Goal: Information Seeking & Learning: Find specific fact

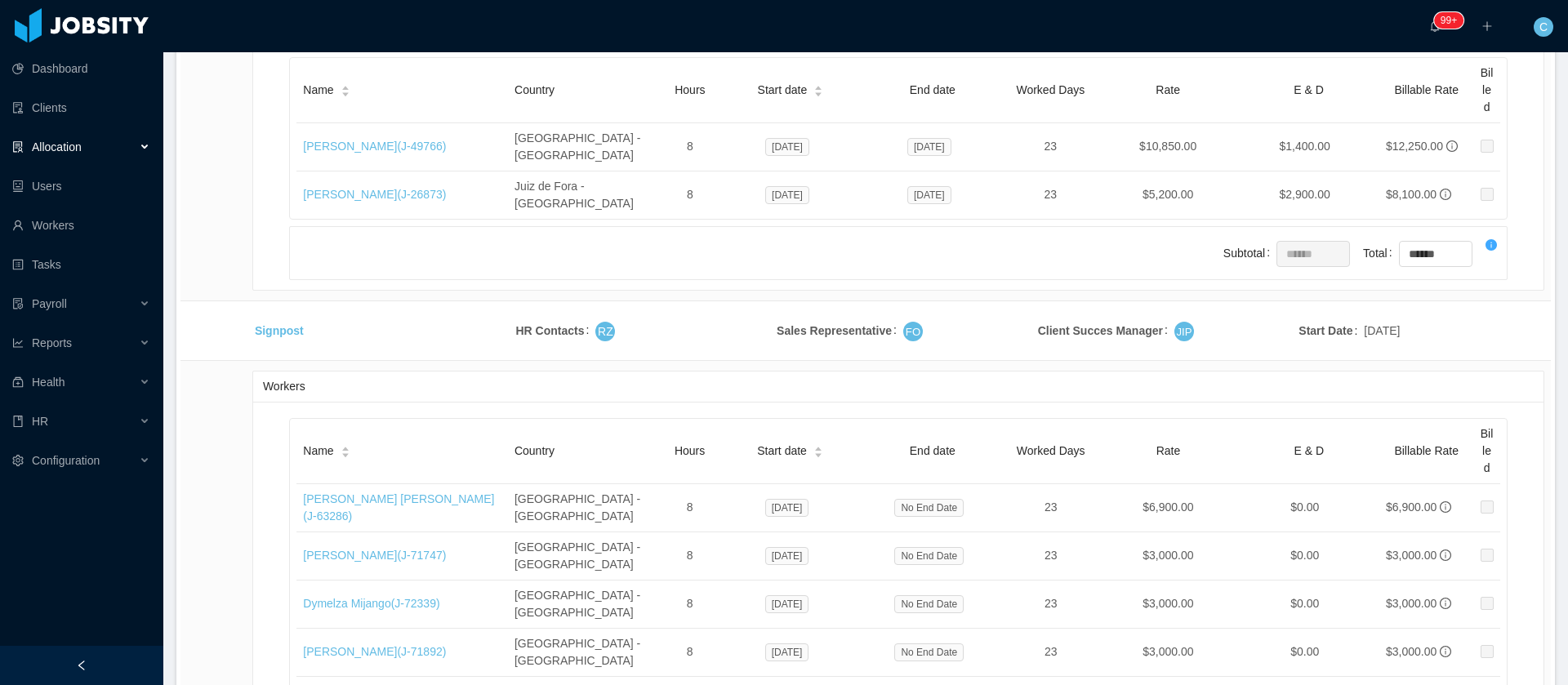
scroll to position [34552, 0]
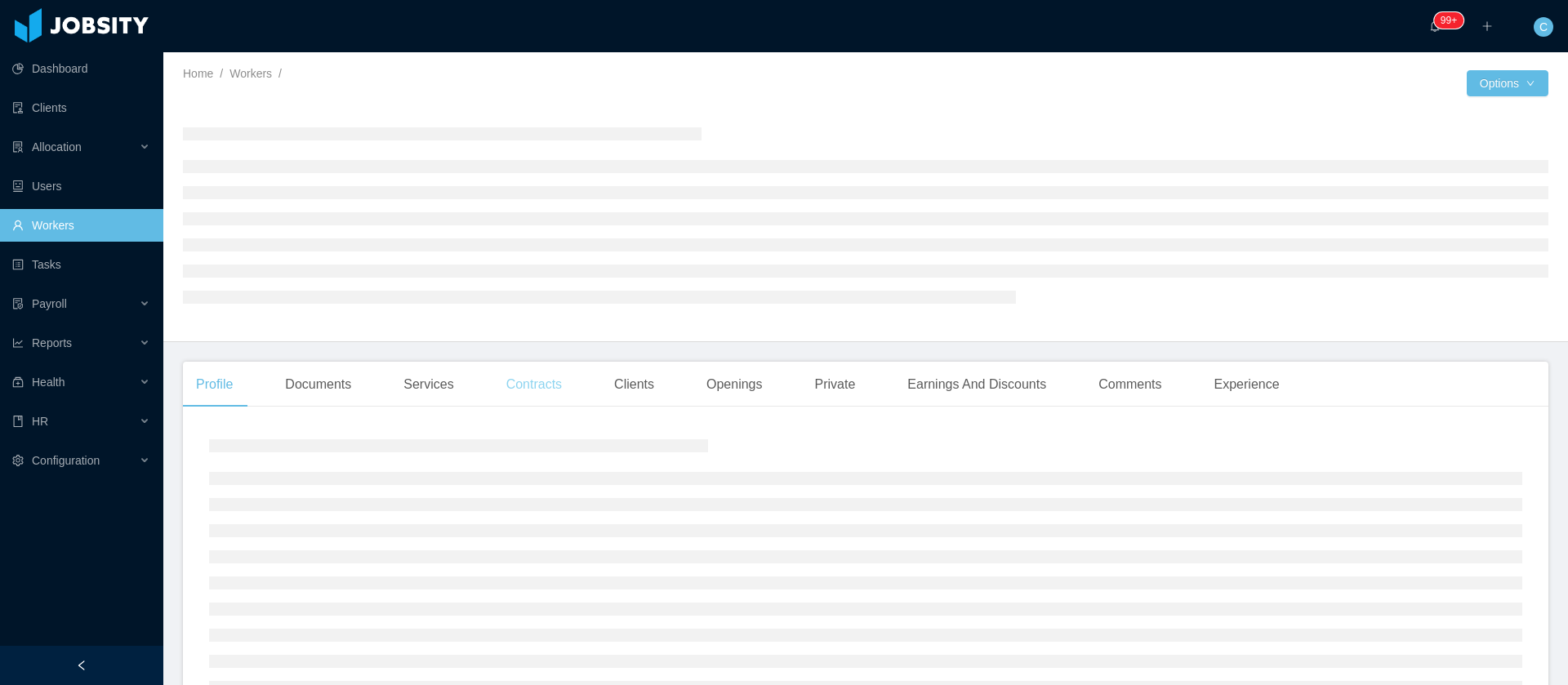
click at [548, 384] on div "Contracts" at bounding box center [534, 384] width 81 height 46
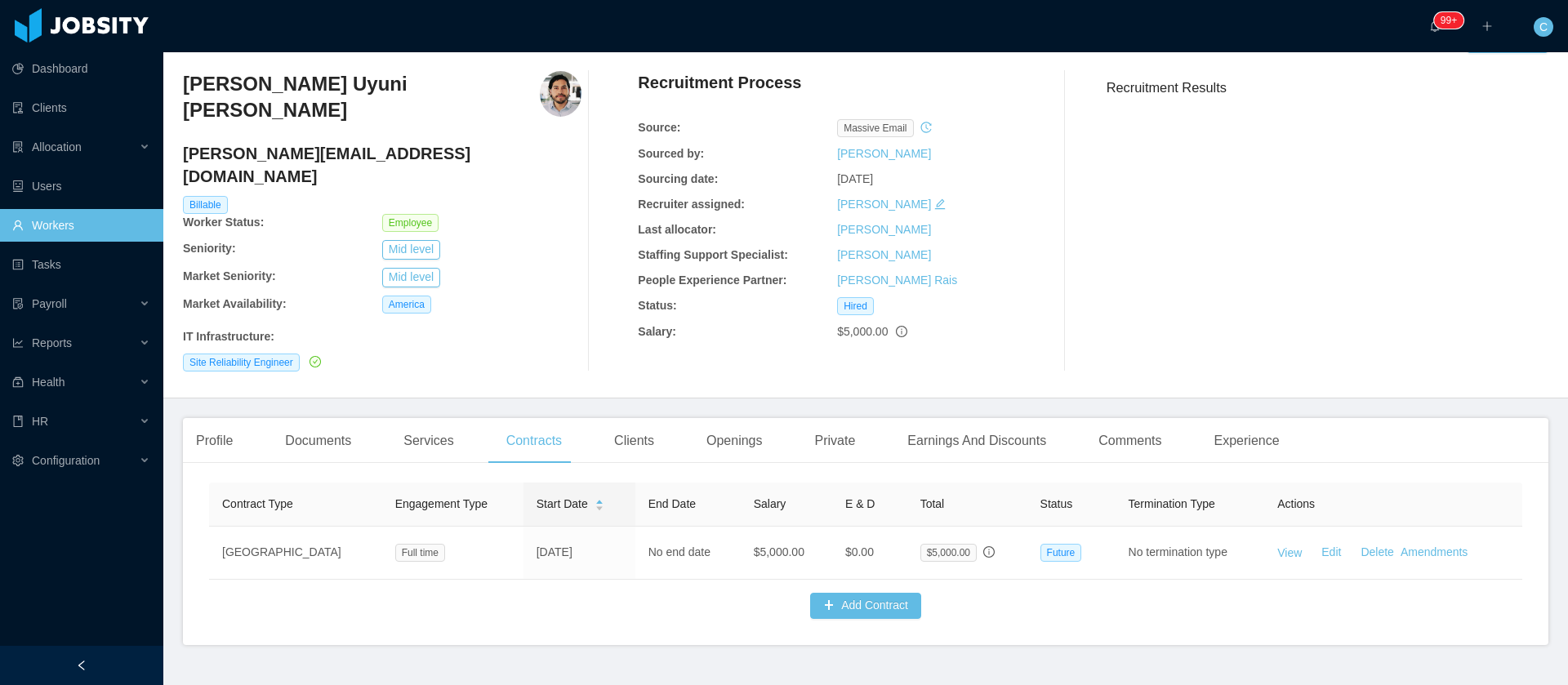
scroll to position [67, 0]
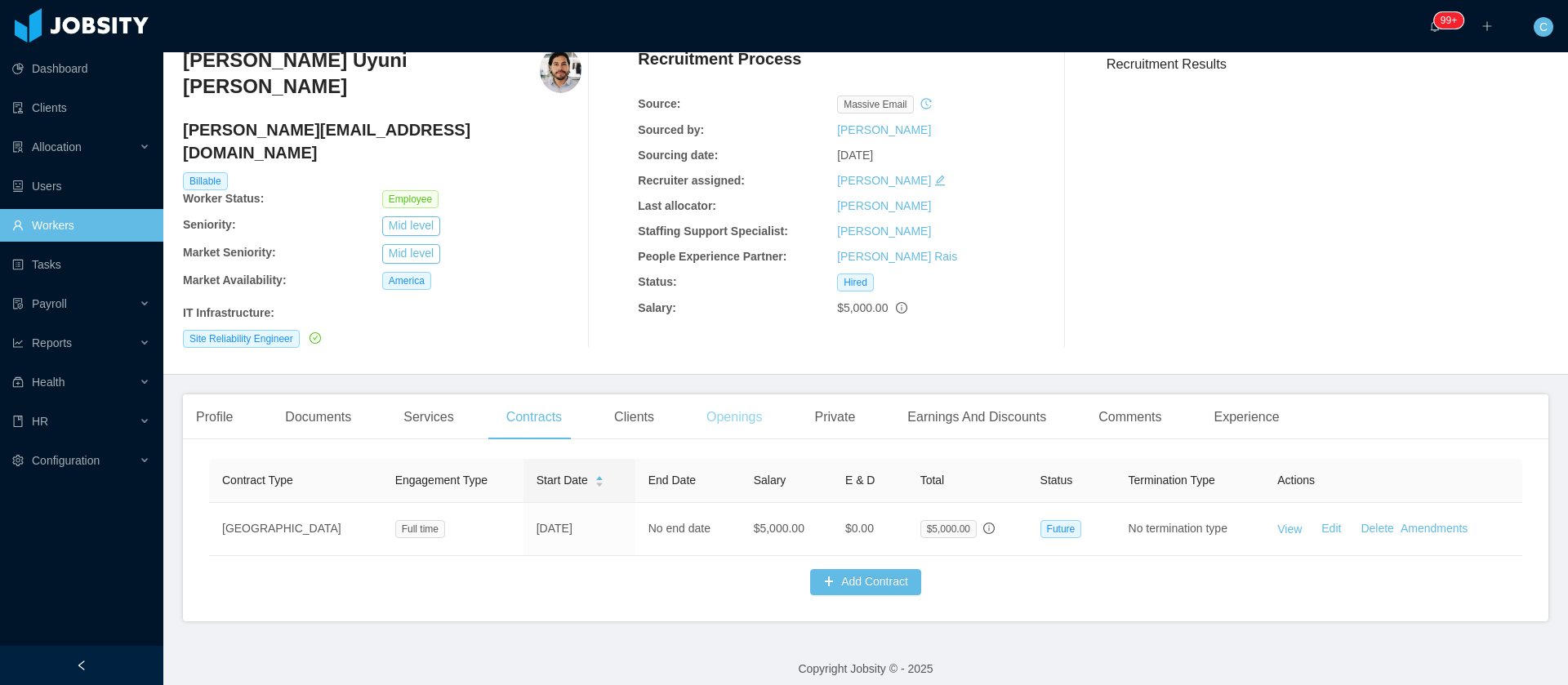
click at [755, 394] on div "Openings" at bounding box center [734, 416] width 82 height 46
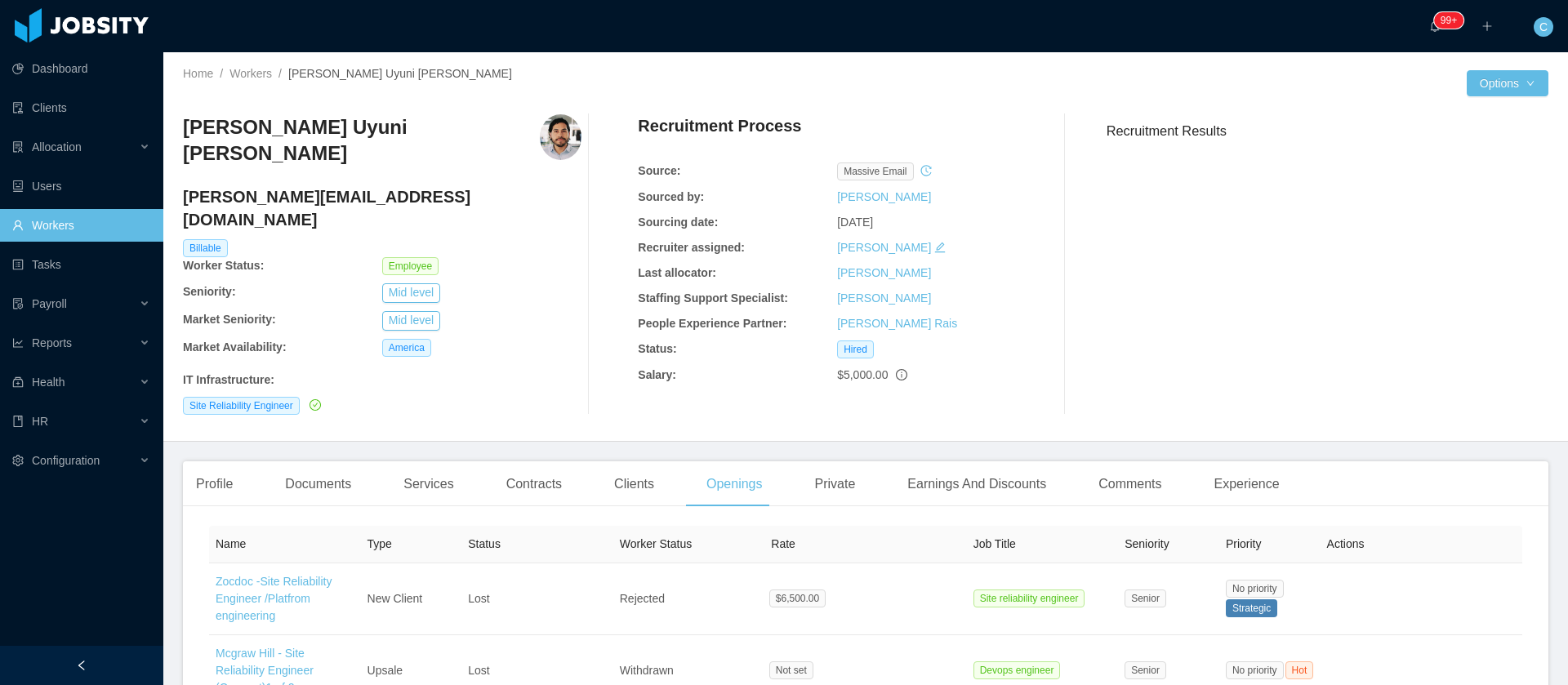
click at [316, 185] on h4 "mauricio.uyuni@jobsity.com" at bounding box center [382, 207] width 398 height 46
click at [316, 185] on h4 "[PERSON_NAME][EMAIL_ADDRESS][DOMAIN_NAME]" at bounding box center [382, 207] width 398 height 46
copy h4 "[PERSON_NAME][EMAIL_ADDRESS][DOMAIN_NAME]"
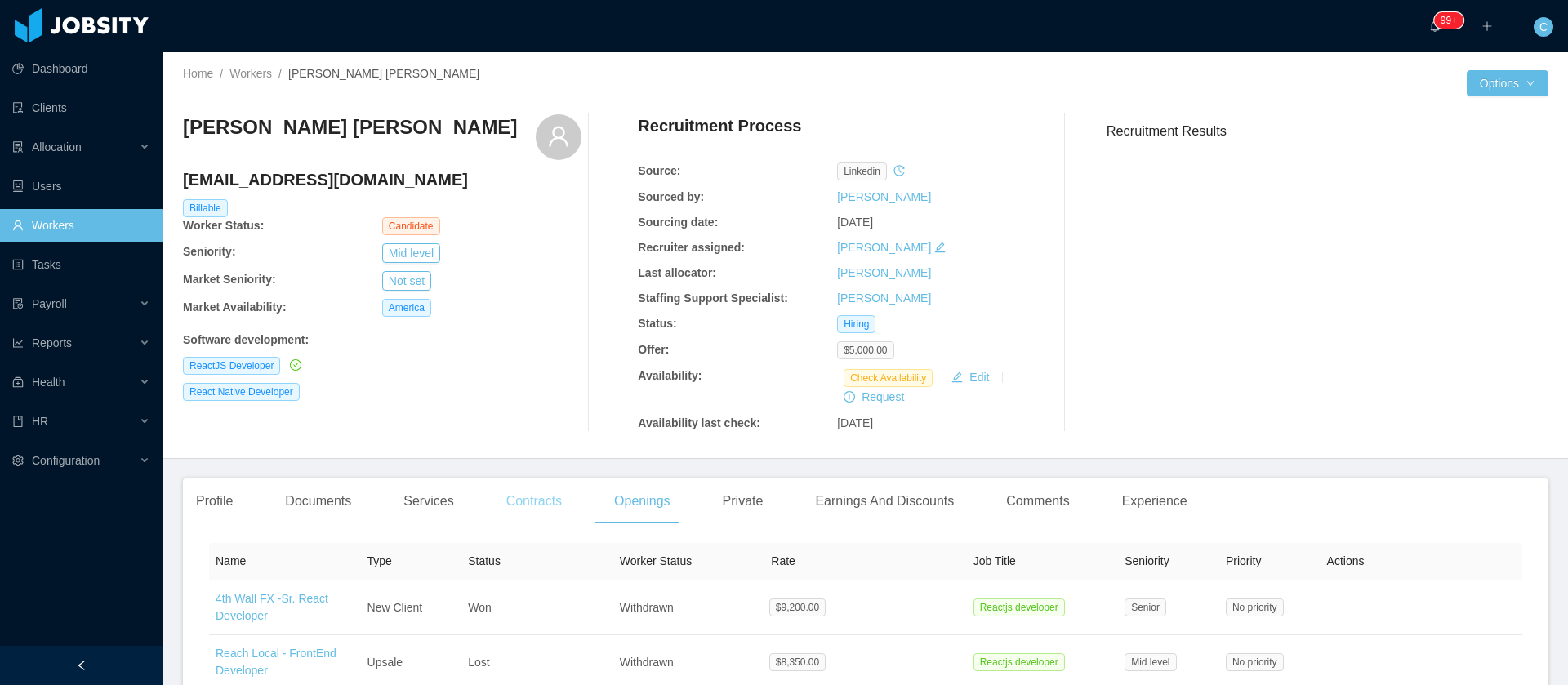
click at [542, 504] on div "Contracts" at bounding box center [534, 501] width 81 height 46
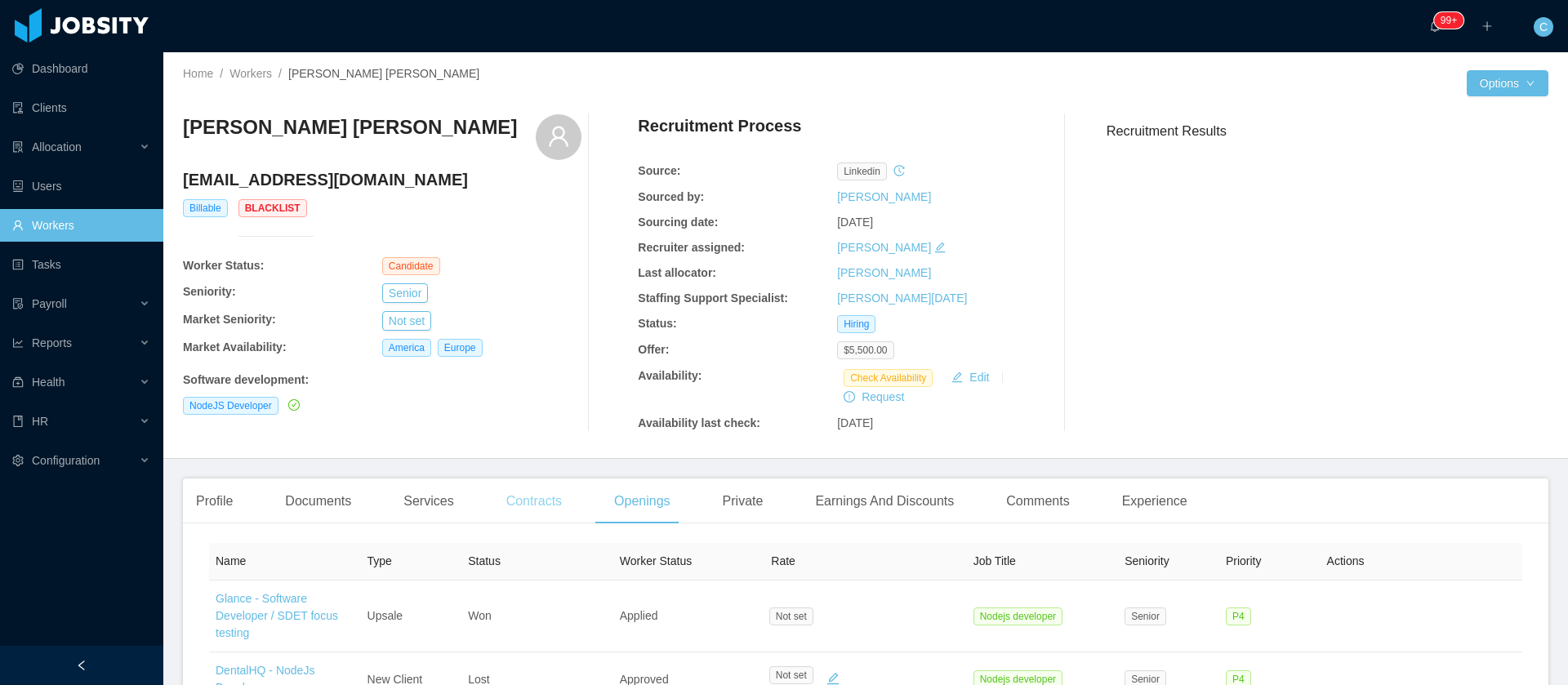
click at [525, 504] on div "Contracts" at bounding box center [534, 501] width 81 height 46
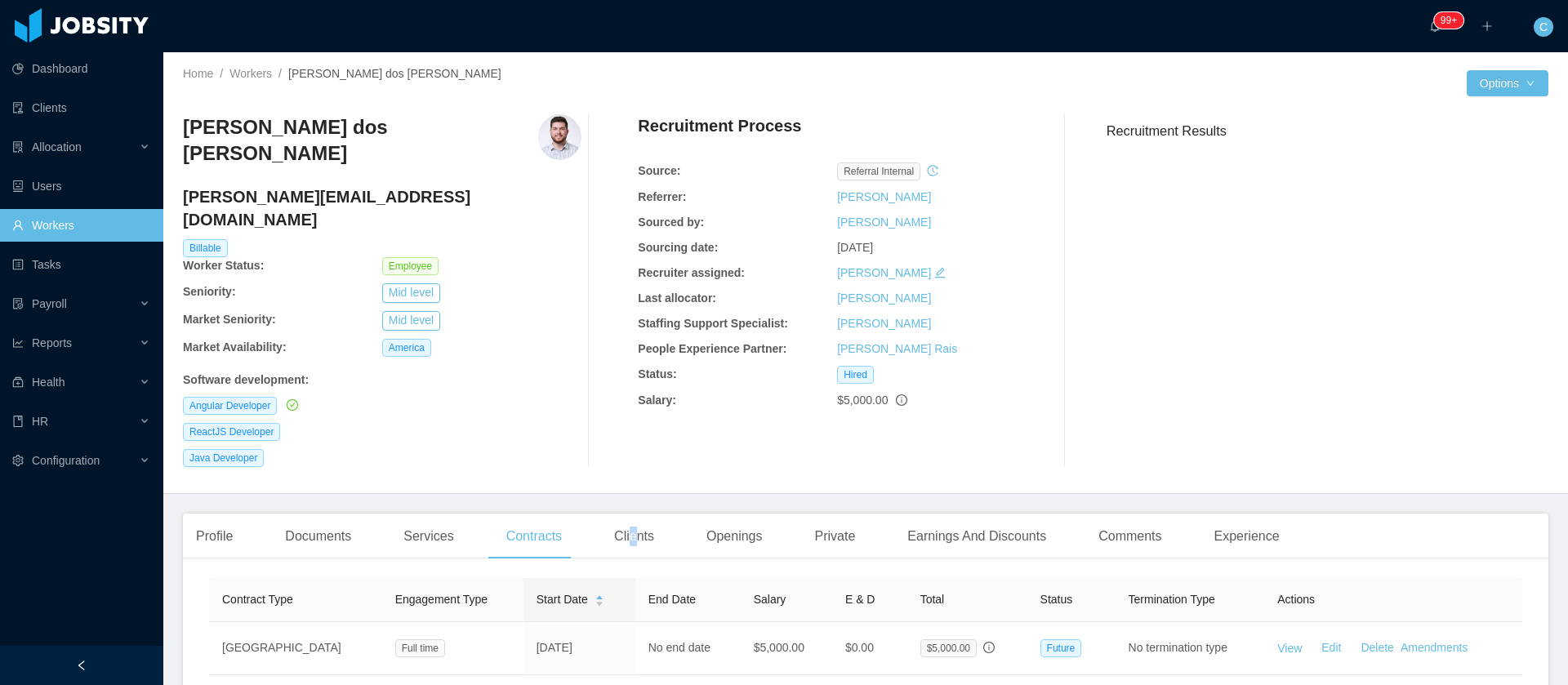
click at [623, 513] on div "Clients" at bounding box center [634, 536] width 67 height 46
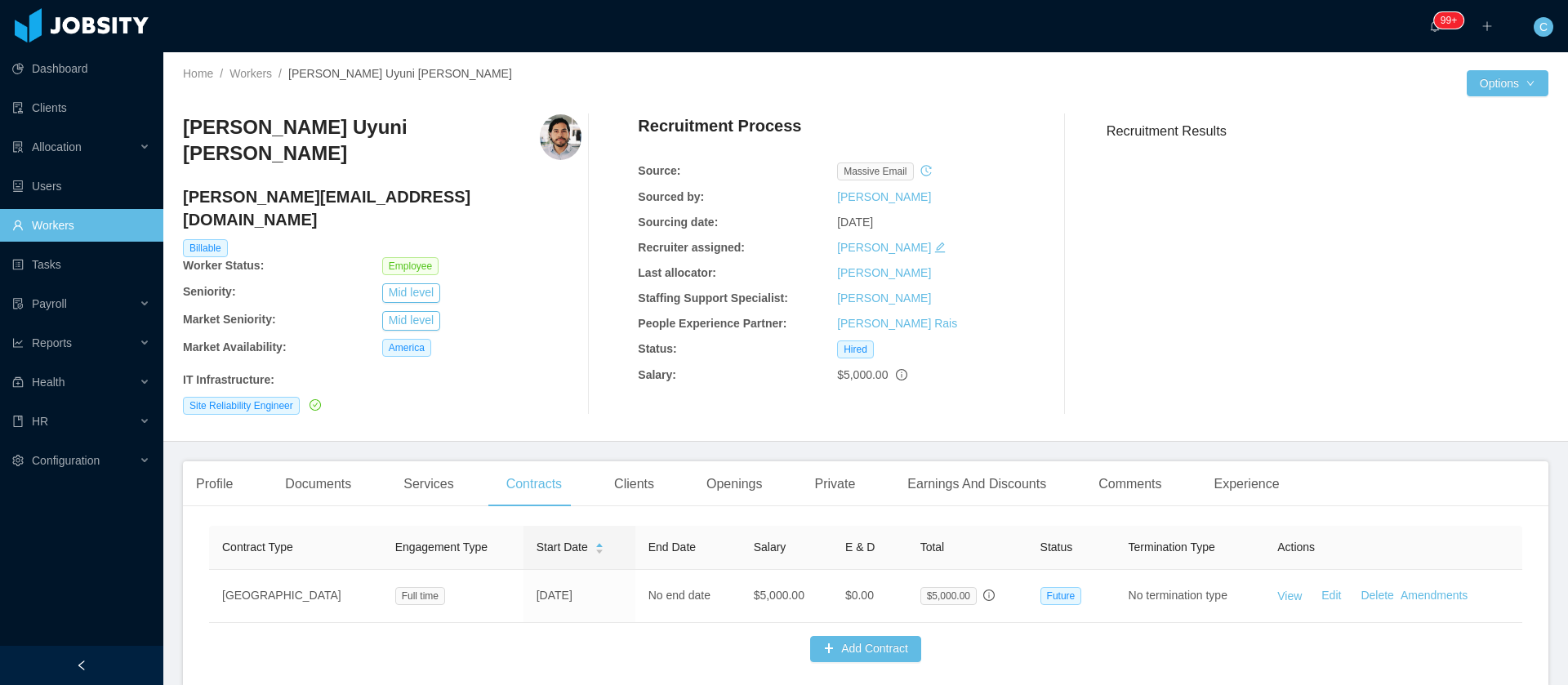
click at [628, 461] on div "Clients" at bounding box center [634, 484] width 67 height 46
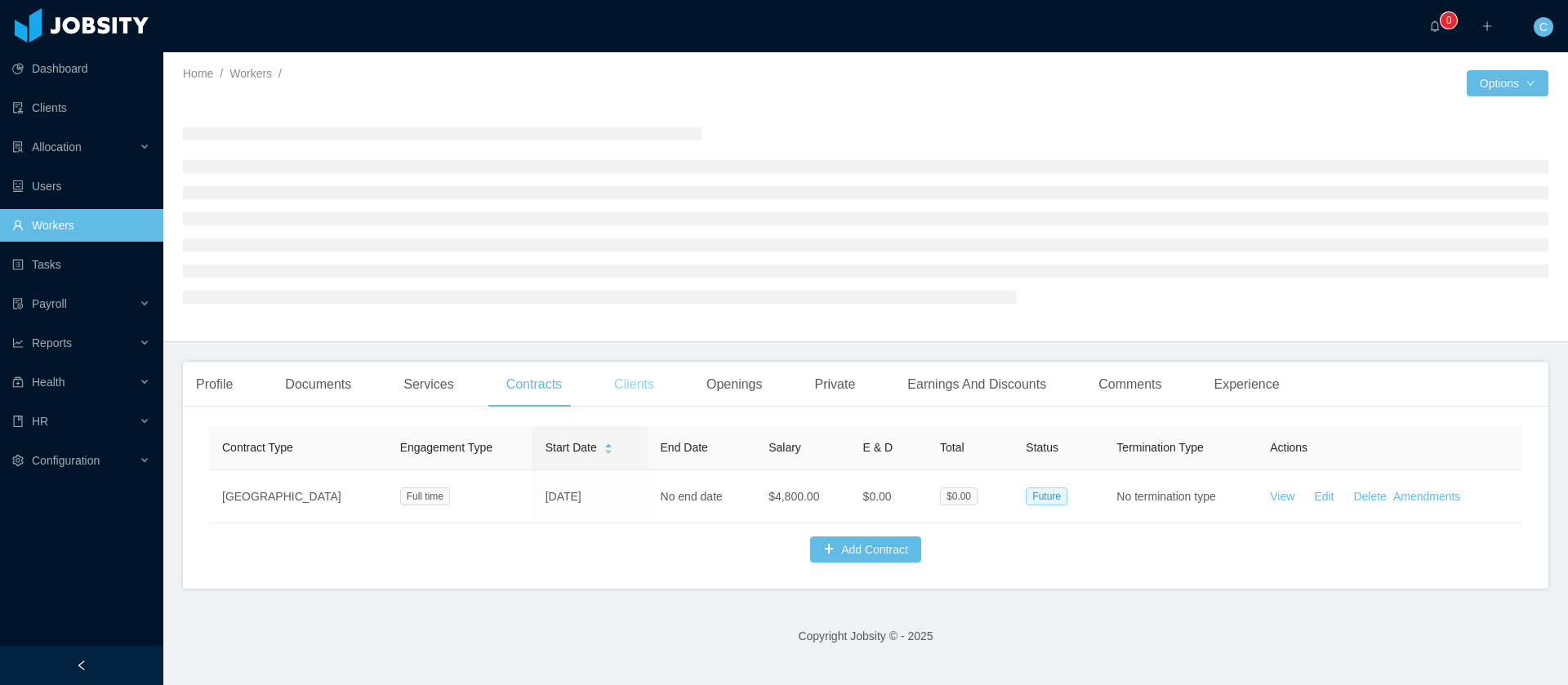
click at [613, 387] on div "Clients" at bounding box center [634, 384] width 67 height 46
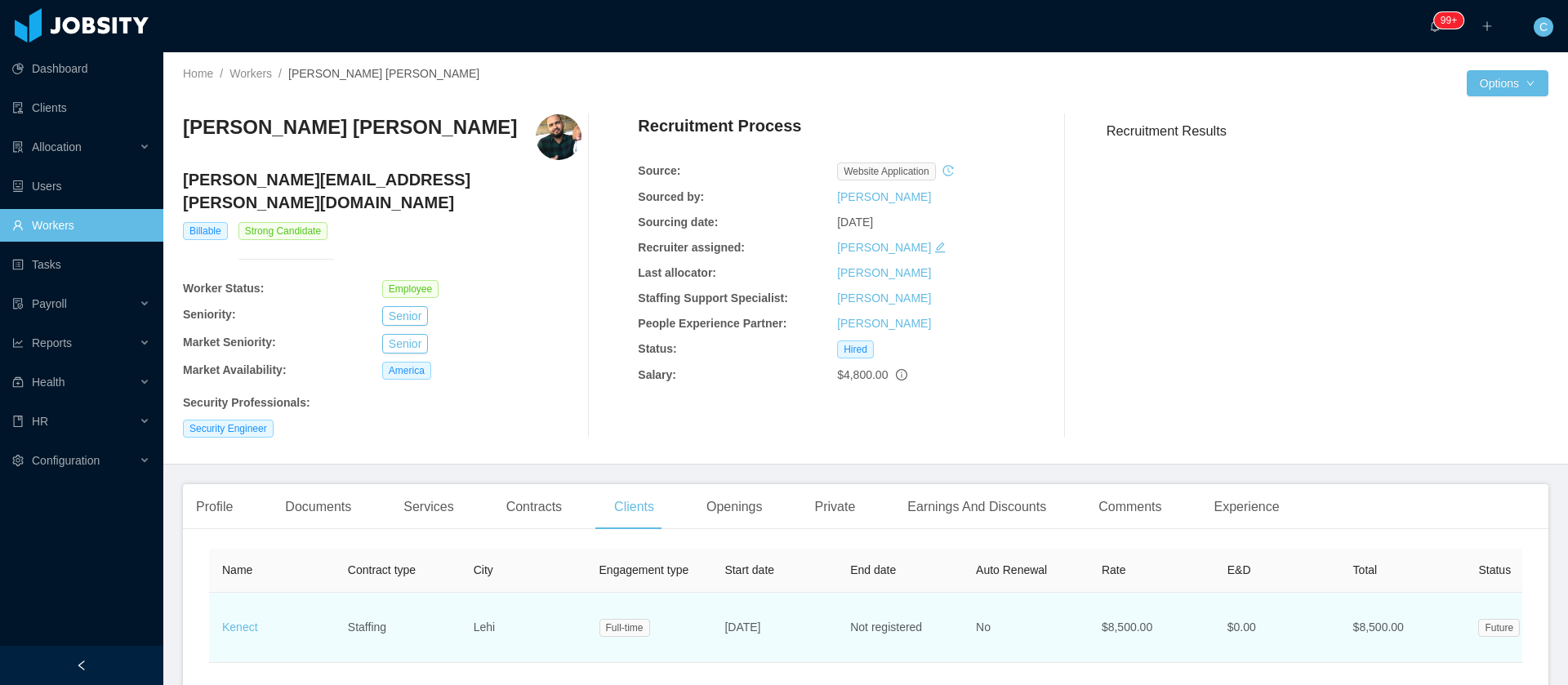
click at [761, 620] on span "Oct 20th, 2025" at bounding box center [743, 626] width 36 height 13
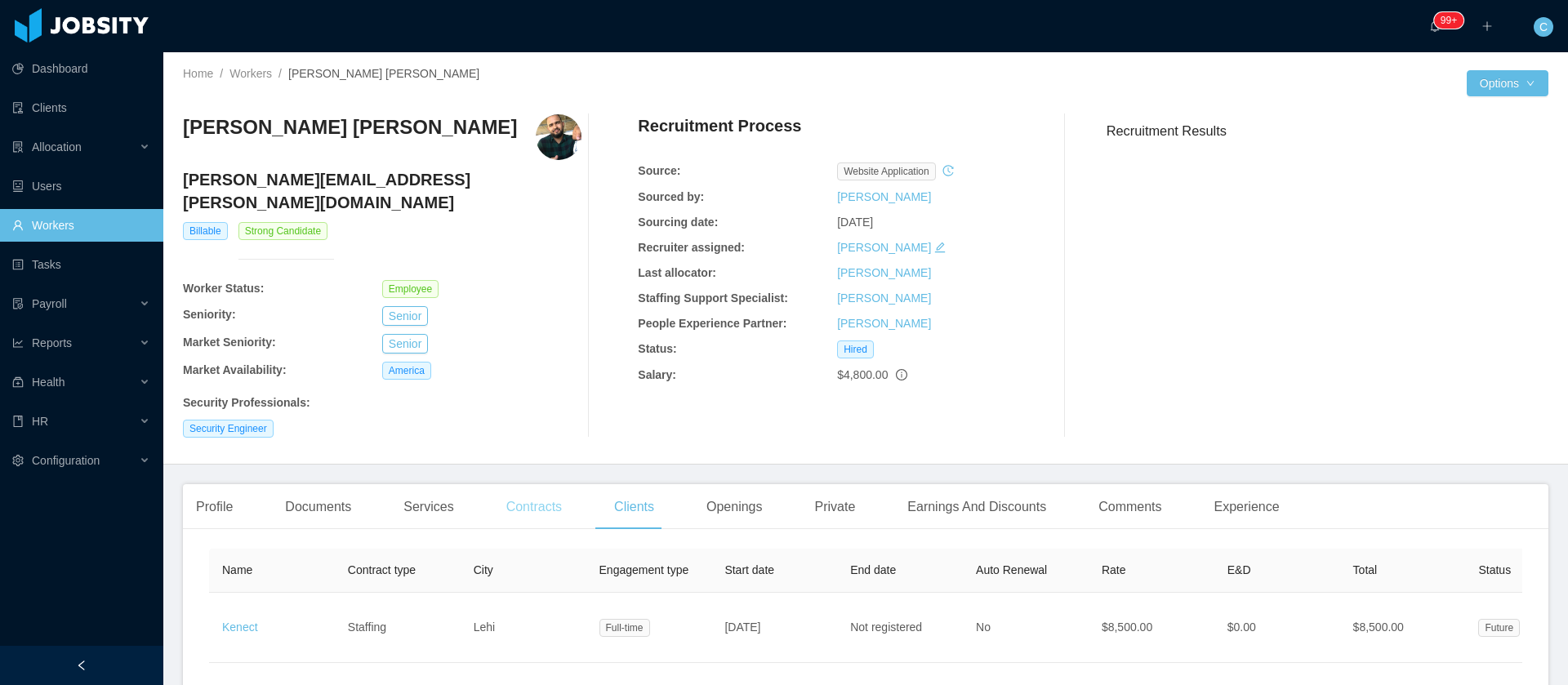
click at [517, 485] on div "Contracts" at bounding box center [534, 506] width 81 height 46
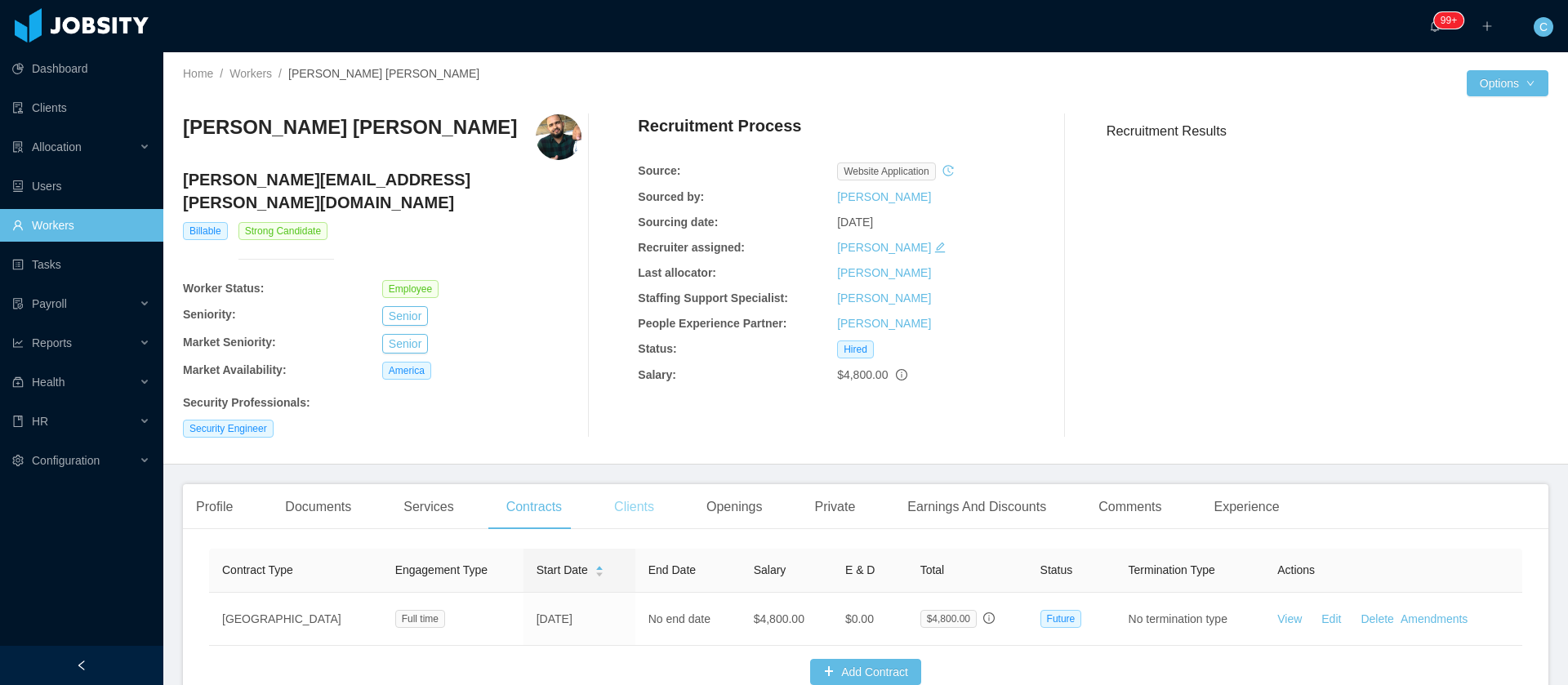
click at [618, 484] on div "Clients" at bounding box center [634, 506] width 67 height 46
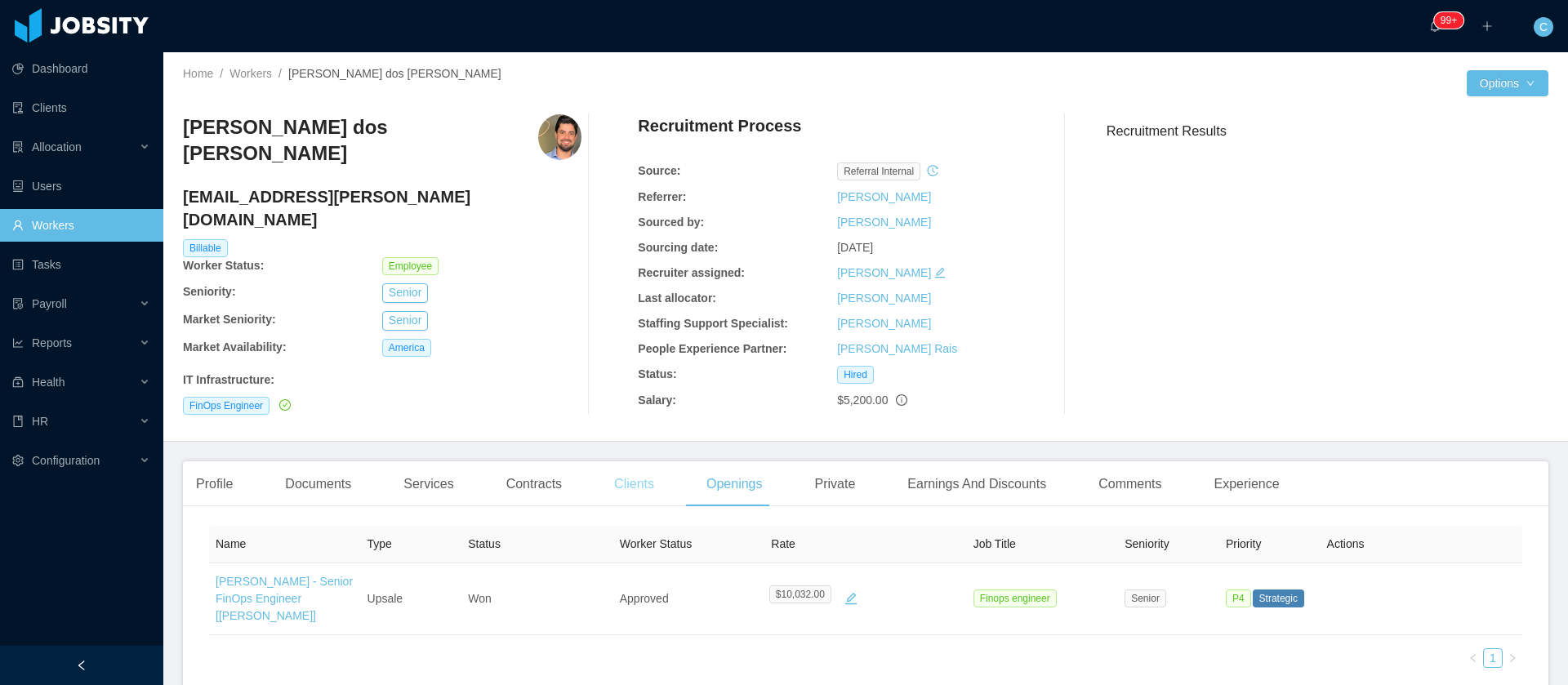
click at [623, 455] on div "Clients" at bounding box center [634, 484] width 67 height 46
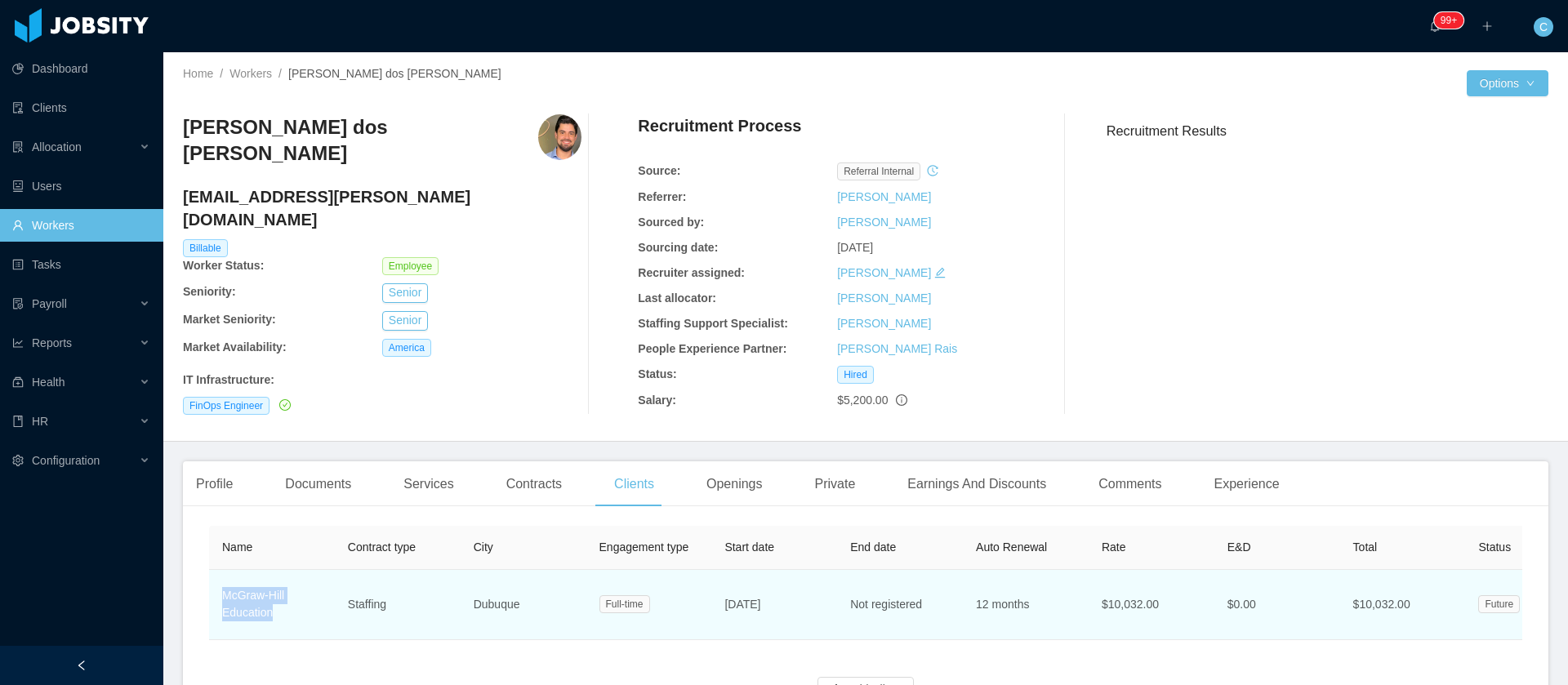
drag, startPoint x: 283, startPoint y: 624, endPoint x: 215, endPoint y: 596, distance: 73.5
click at [215, 455] on td "McGraw-Hill Education" at bounding box center [271, 604] width 125 height 70
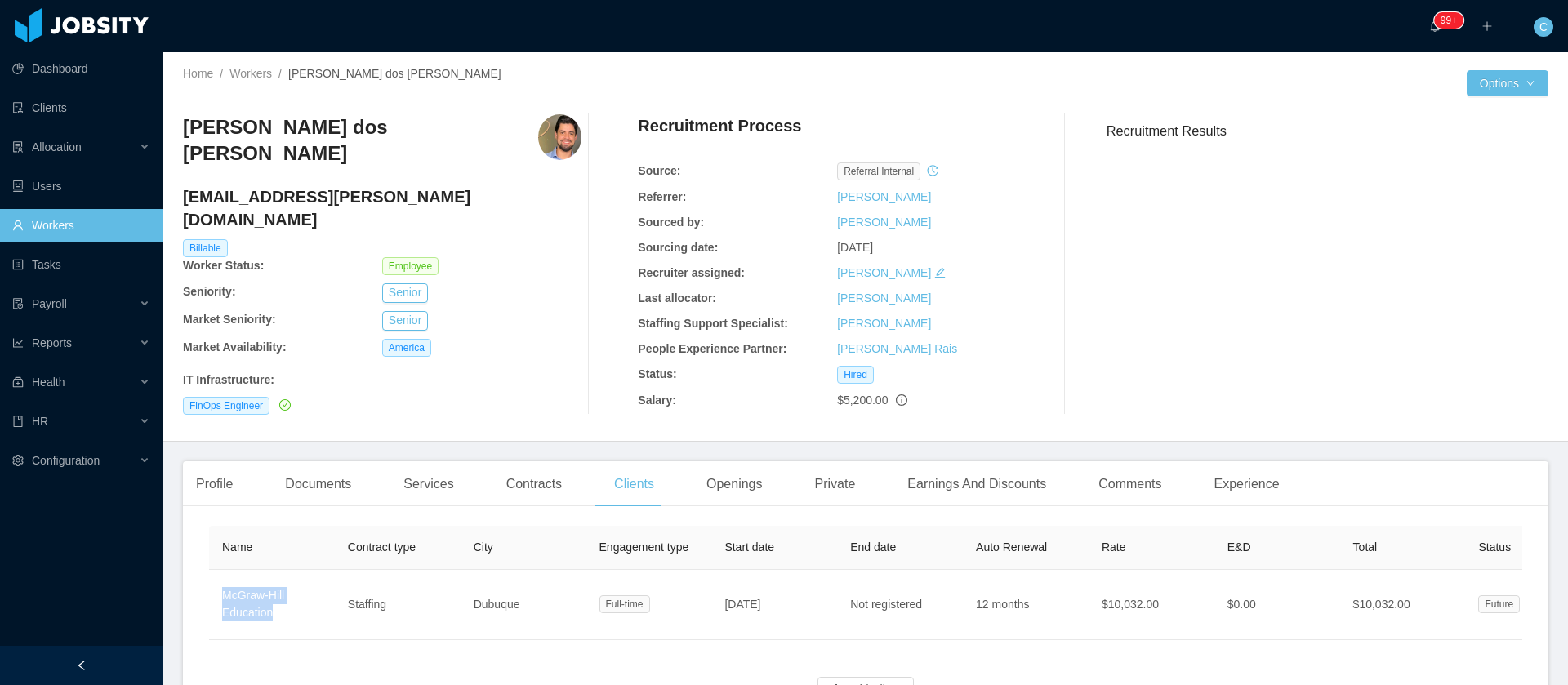
copy link "McGraw-Hill Education"
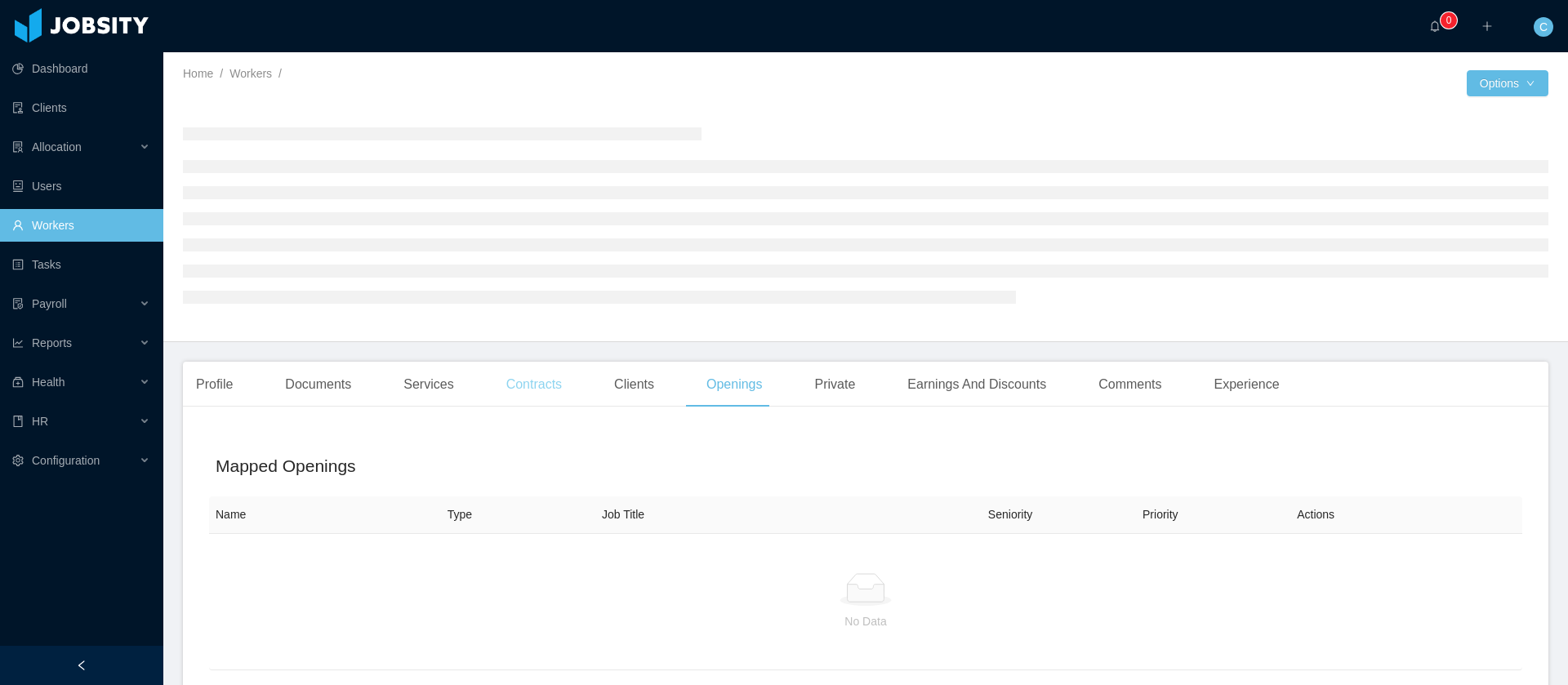
drag, startPoint x: 555, startPoint y: 384, endPoint x: 605, endPoint y: 375, distance: 50.8
click at [554, 384] on div "Contracts" at bounding box center [534, 384] width 81 height 46
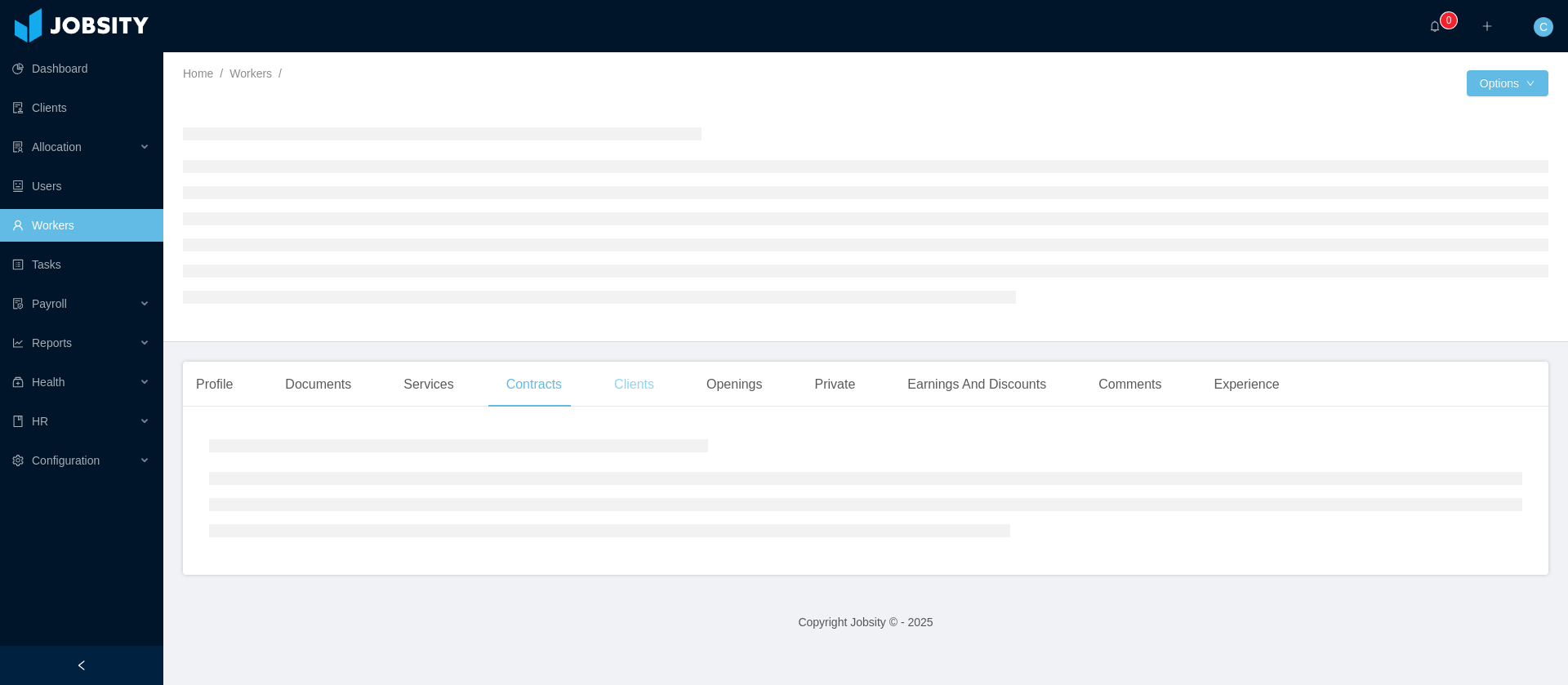
click at [640, 381] on div "Clients" at bounding box center [634, 384] width 67 height 46
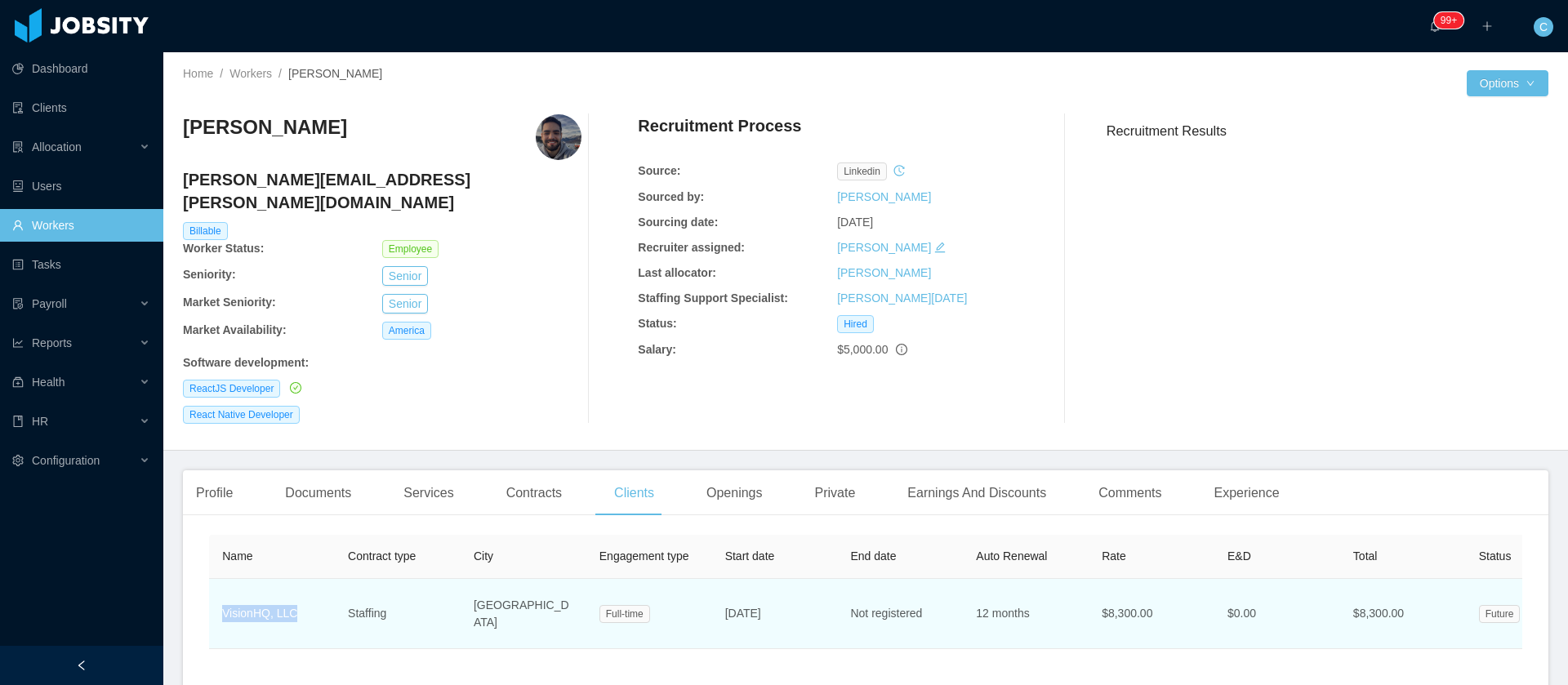
drag, startPoint x: 303, startPoint y: 603, endPoint x: 224, endPoint y: 592, distance: 79.8
click at [224, 592] on td "VisionHQ, LLC" at bounding box center [271, 613] width 125 height 70
copy link "VisionHQ, LLC"
drag, startPoint x: 811, startPoint y: 599, endPoint x: 728, endPoint y: 599, distance: 83.0
click at [728, 599] on td "[DATE]" at bounding box center [774, 613] width 125 height 70
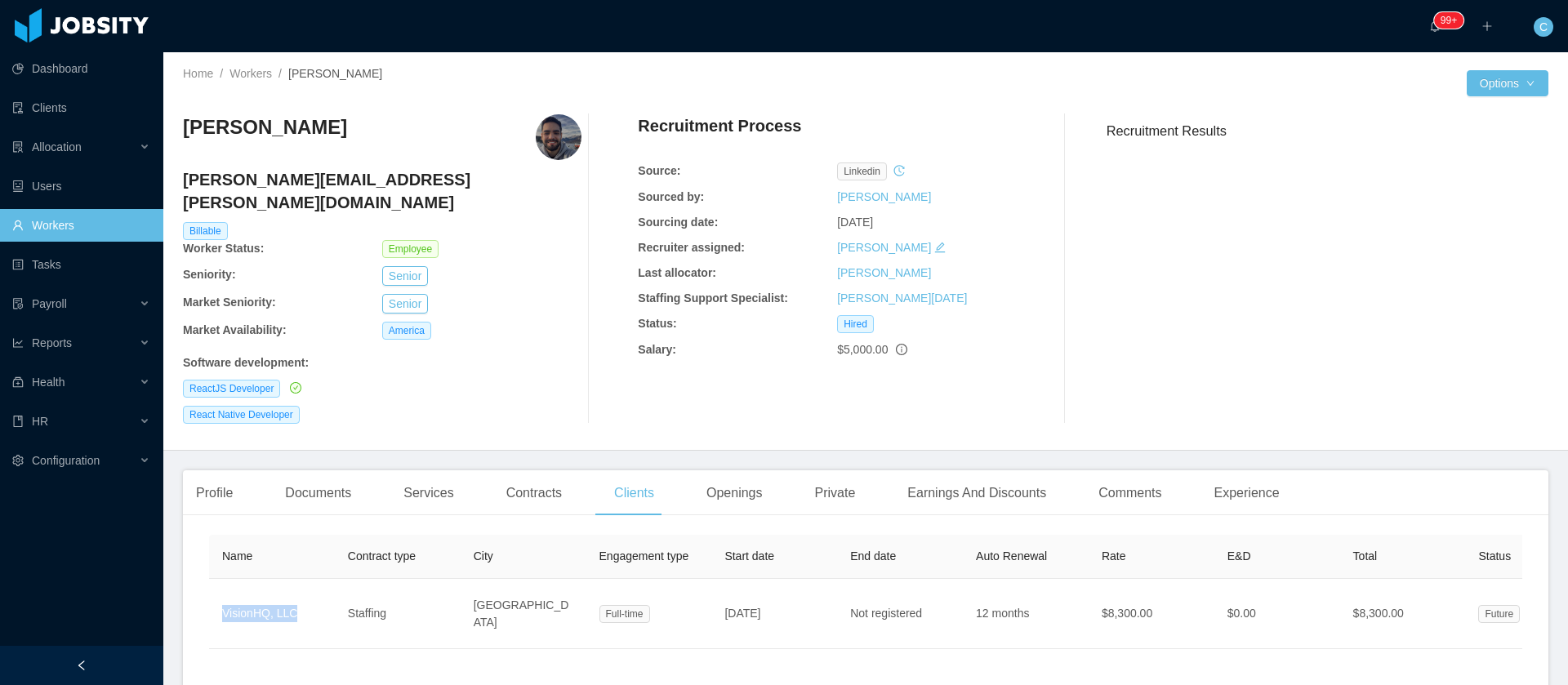
copy span "[DATE]"
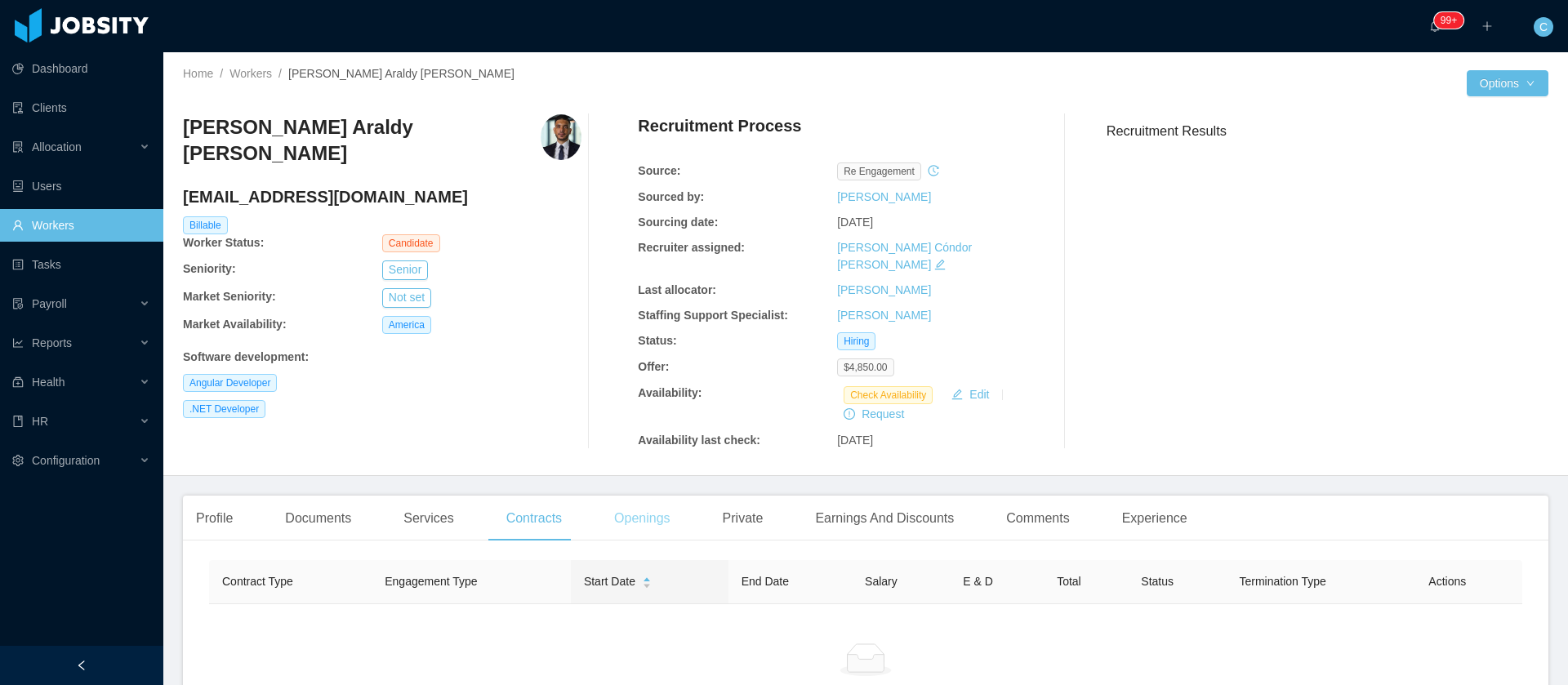
click at [638, 511] on div "Openings" at bounding box center [641, 517] width 82 height 46
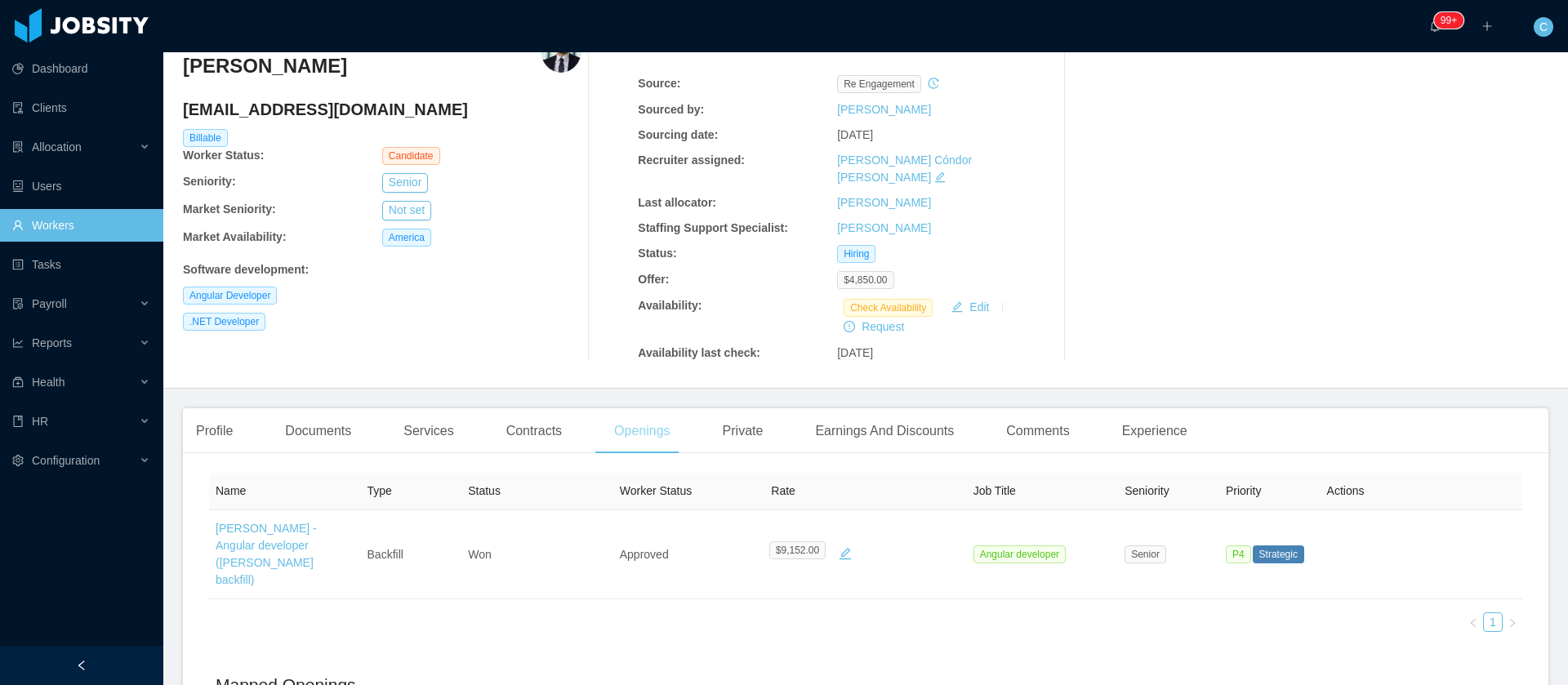
scroll to position [123, 0]
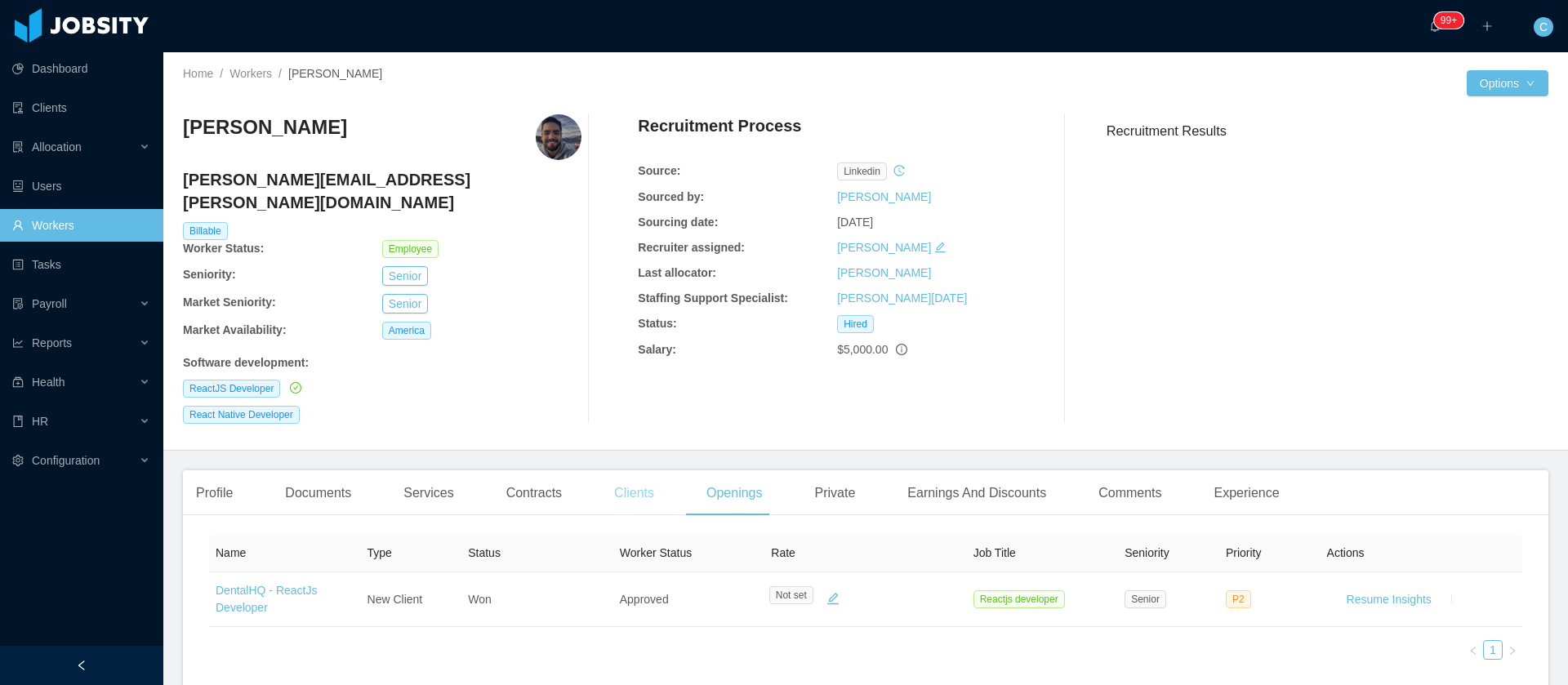
click at [623, 470] on div "Clients" at bounding box center [634, 492] width 67 height 46
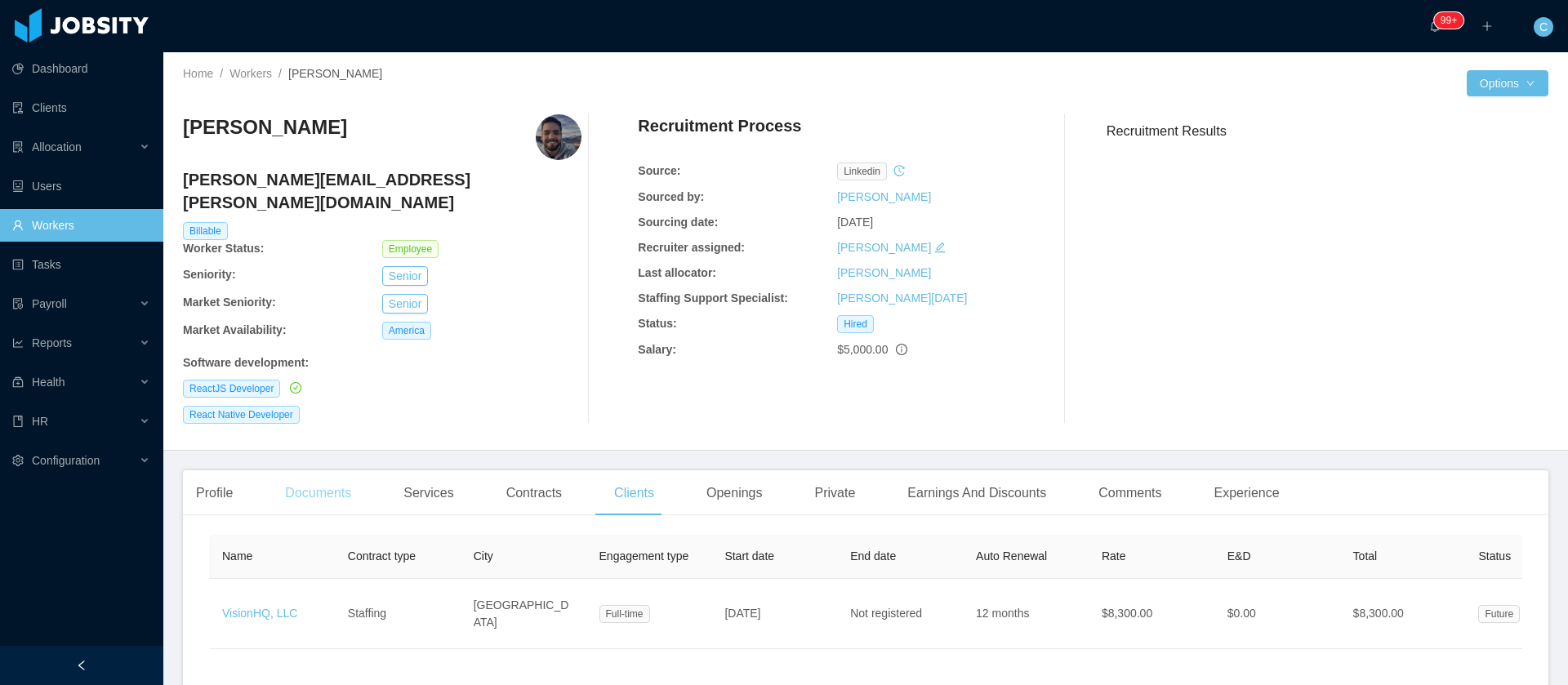
click at [305, 474] on div "Documents" at bounding box center [318, 492] width 92 height 46
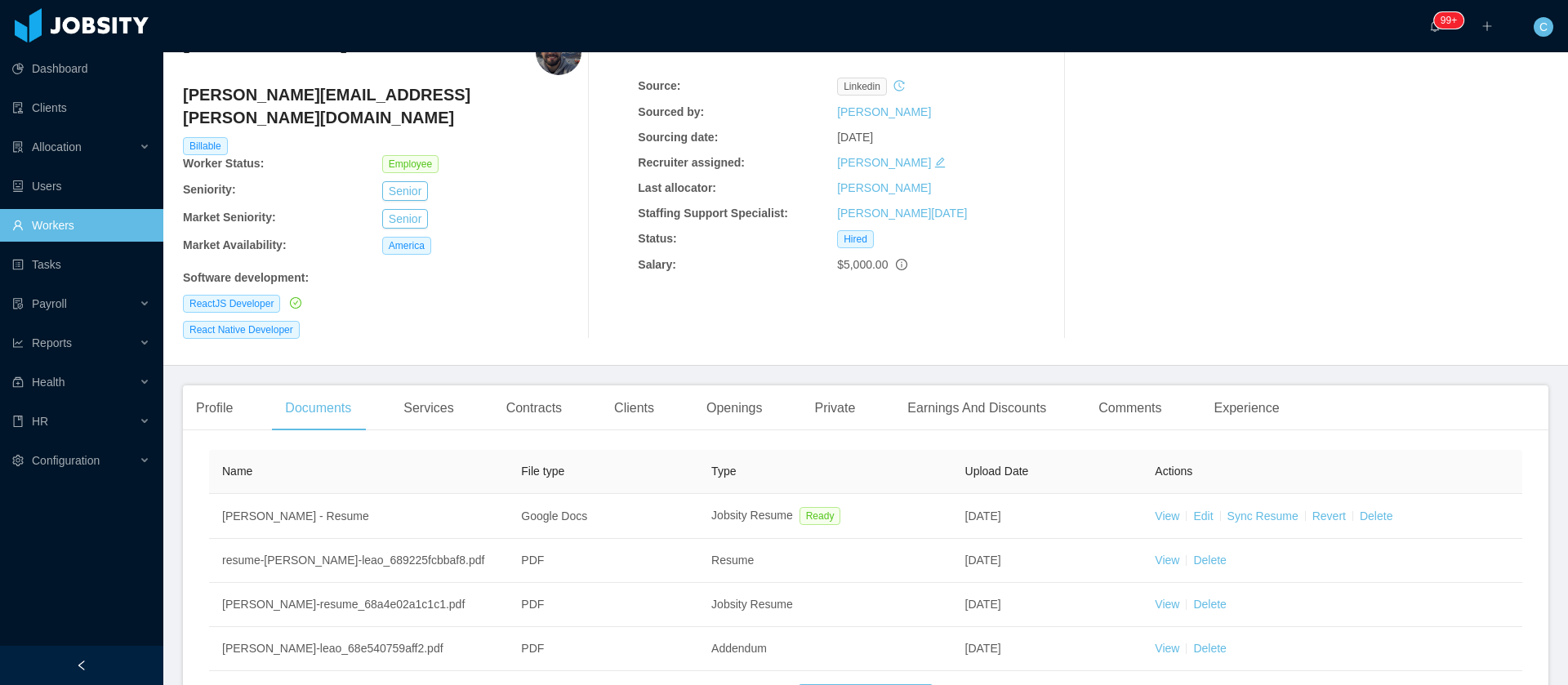
scroll to position [123, 0]
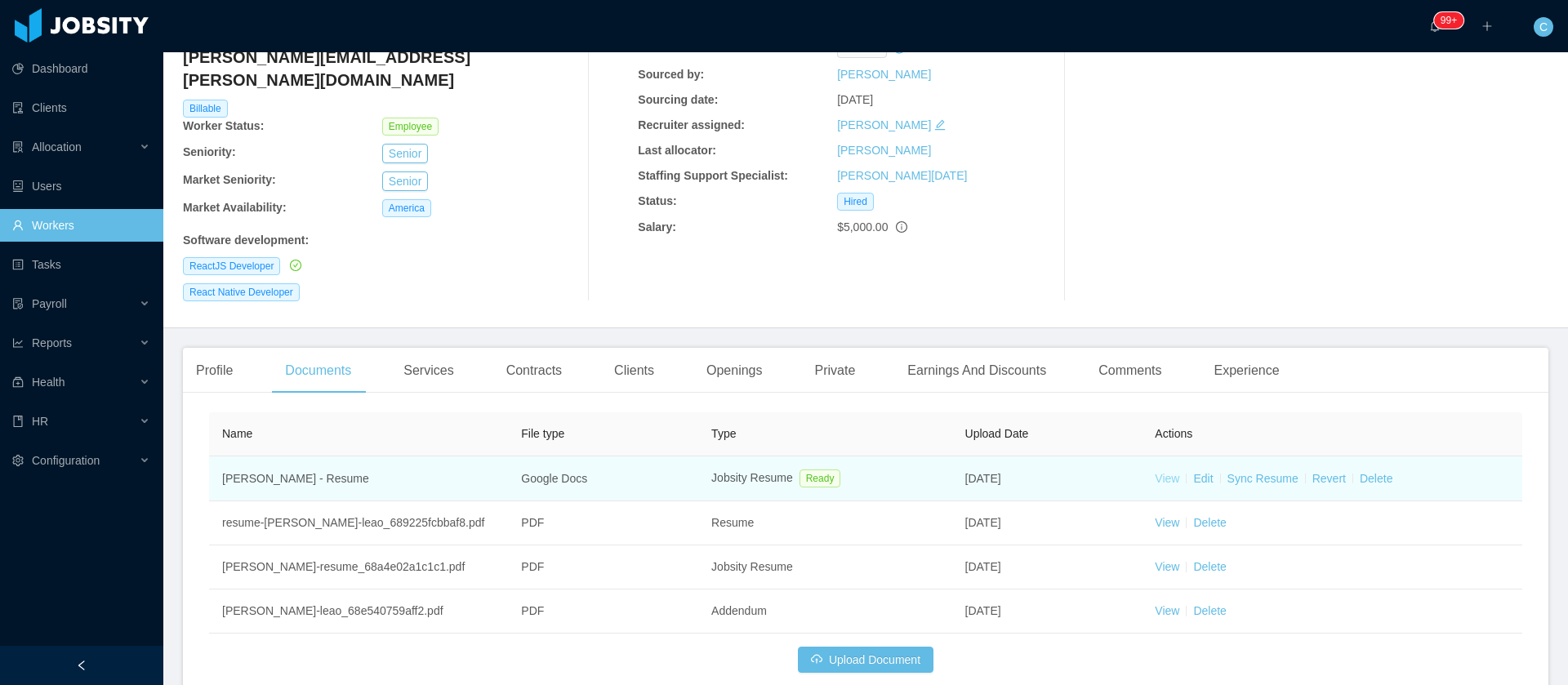
click at [1157, 472] on link "View" at bounding box center [1167, 478] width 24 height 13
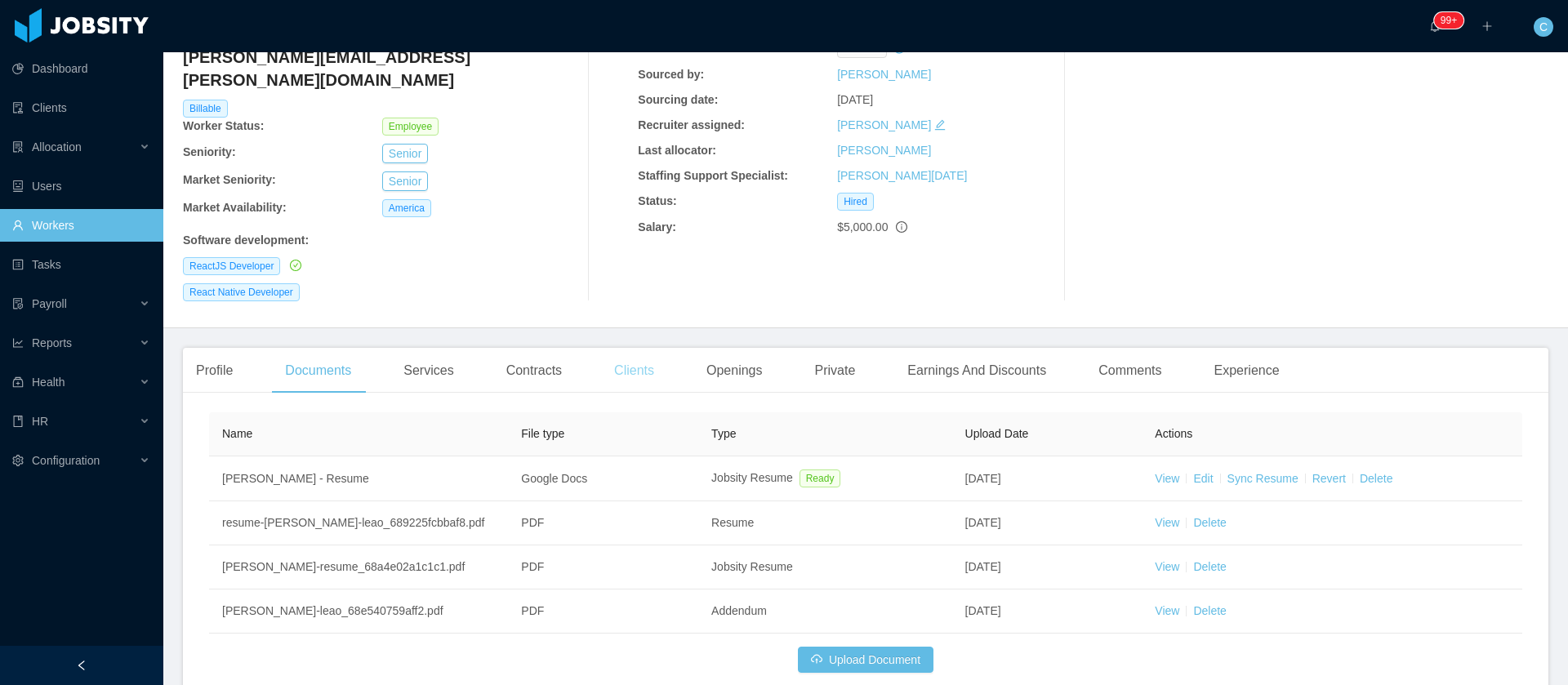
click at [613, 347] on div "Clients" at bounding box center [634, 370] width 67 height 46
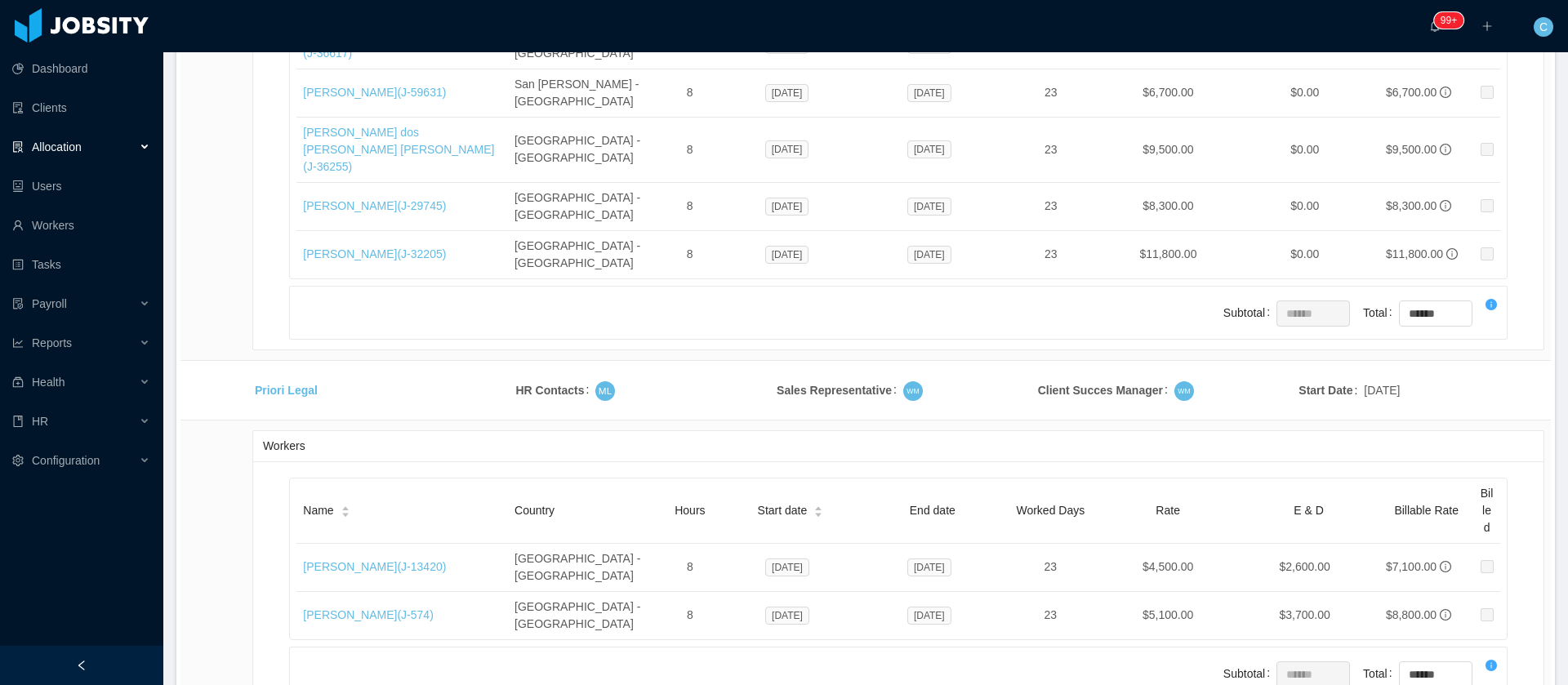
scroll to position [9535, 0]
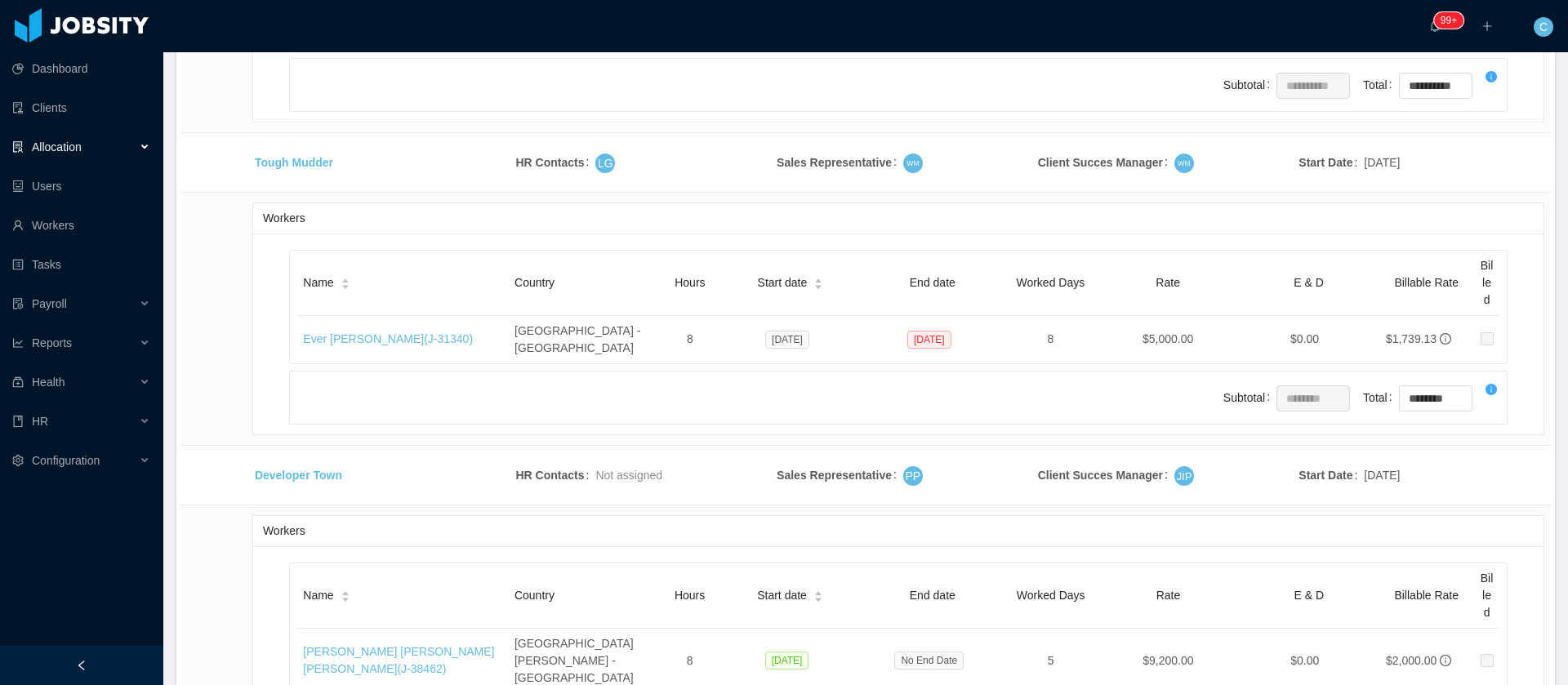
scroll to position [8065, 0]
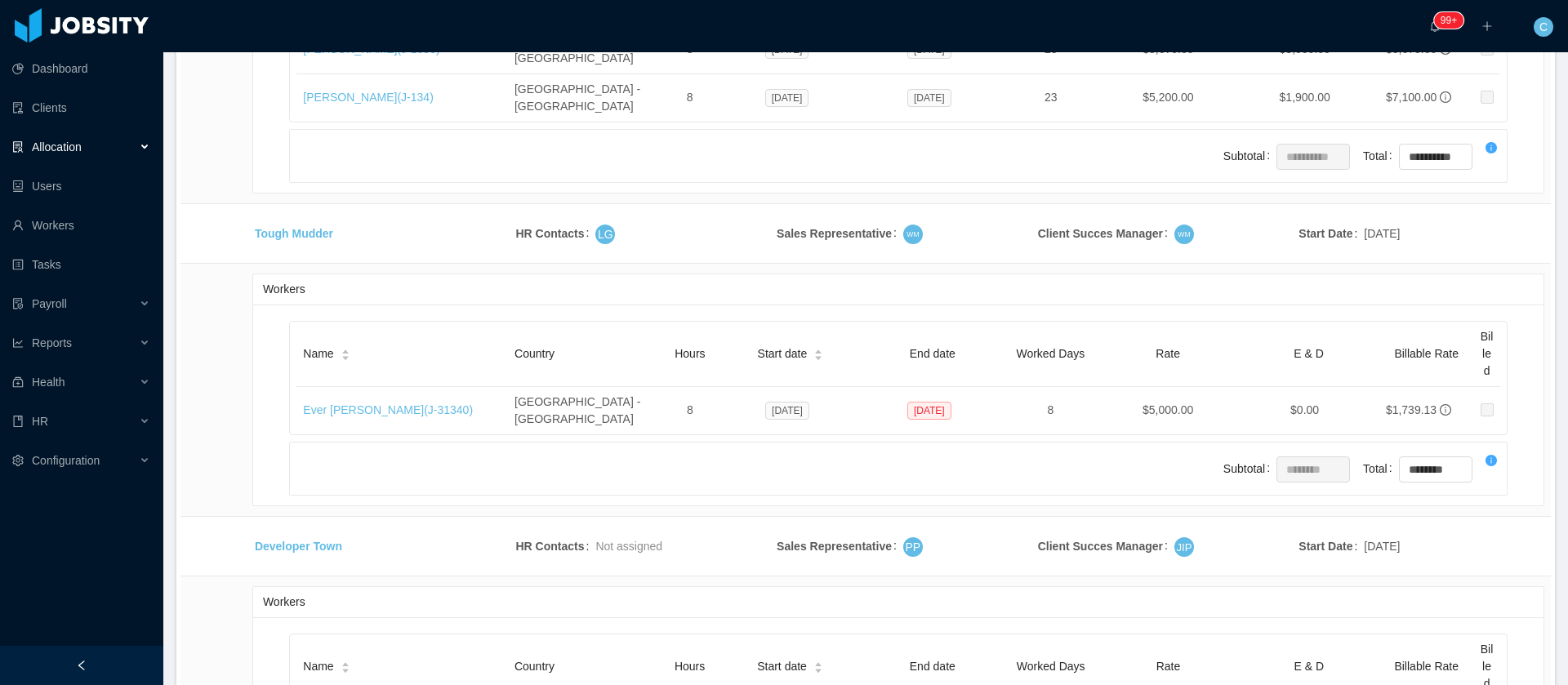
drag, startPoint x: 227, startPoint y: 398, endPoint x: 245, endPoint y: 377, distance: 27.7
copy tbody "Signpost"
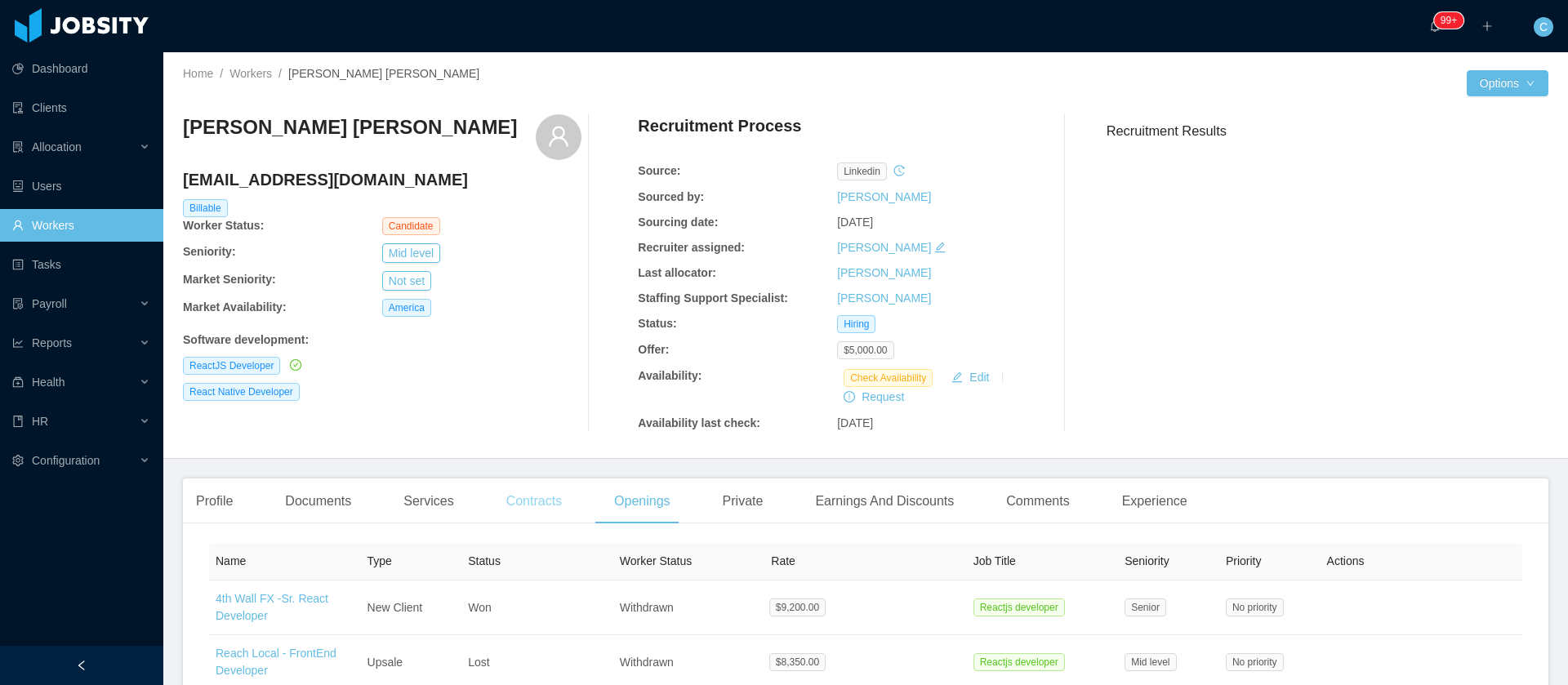
click at [545, 505] on div "Contracts" at bounding box center [534, 501] width 81 height 46
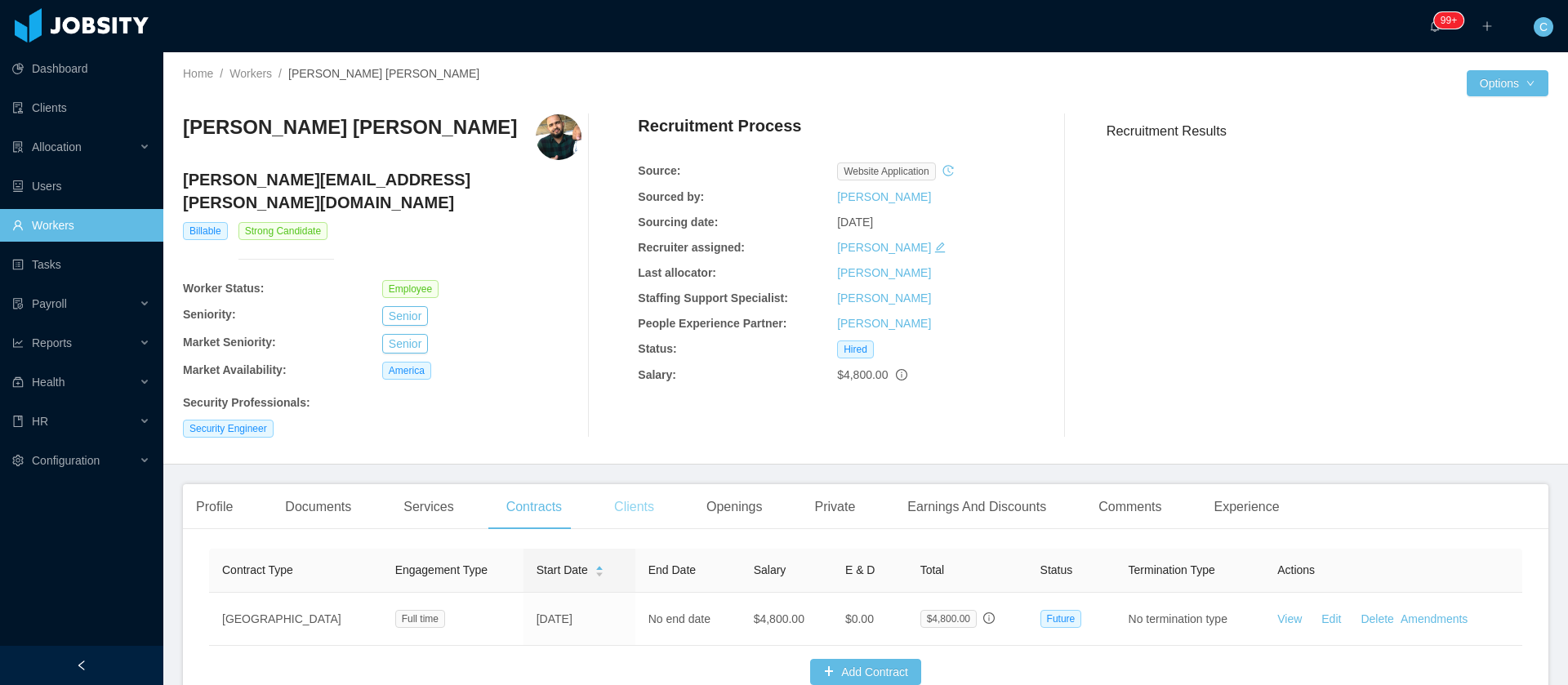
click at [612, 455] on div "Clients" at bounding box center [634, 506] width 67 height 46
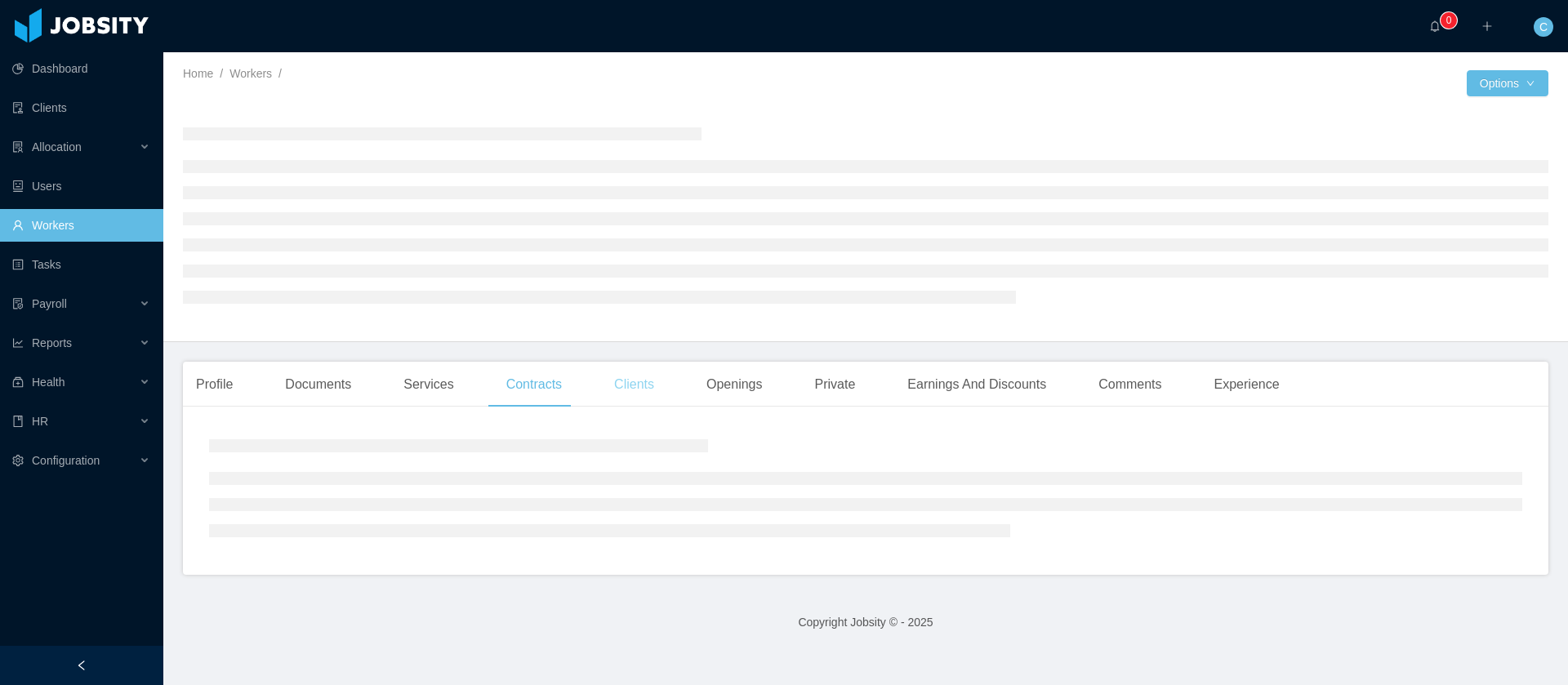
click at [625, 378] on div "Clients" at bounding box center [634, 384] width 67 height 46
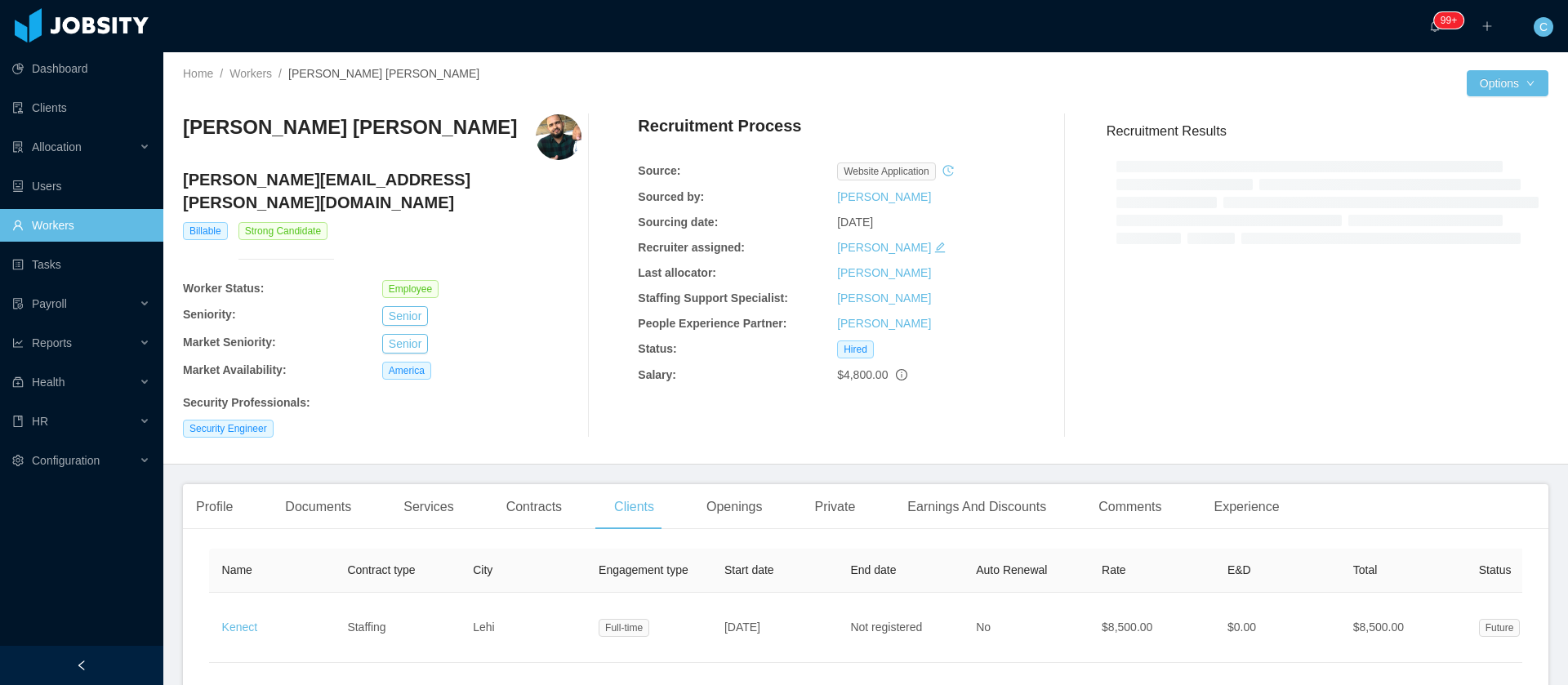
click at [340, 420] on div "Security Engineer" at bounding box center [382, 428] width 398 height 18
click at [314, 484] on div "Documents" at bounding box center [318, 506] width 92 height 46
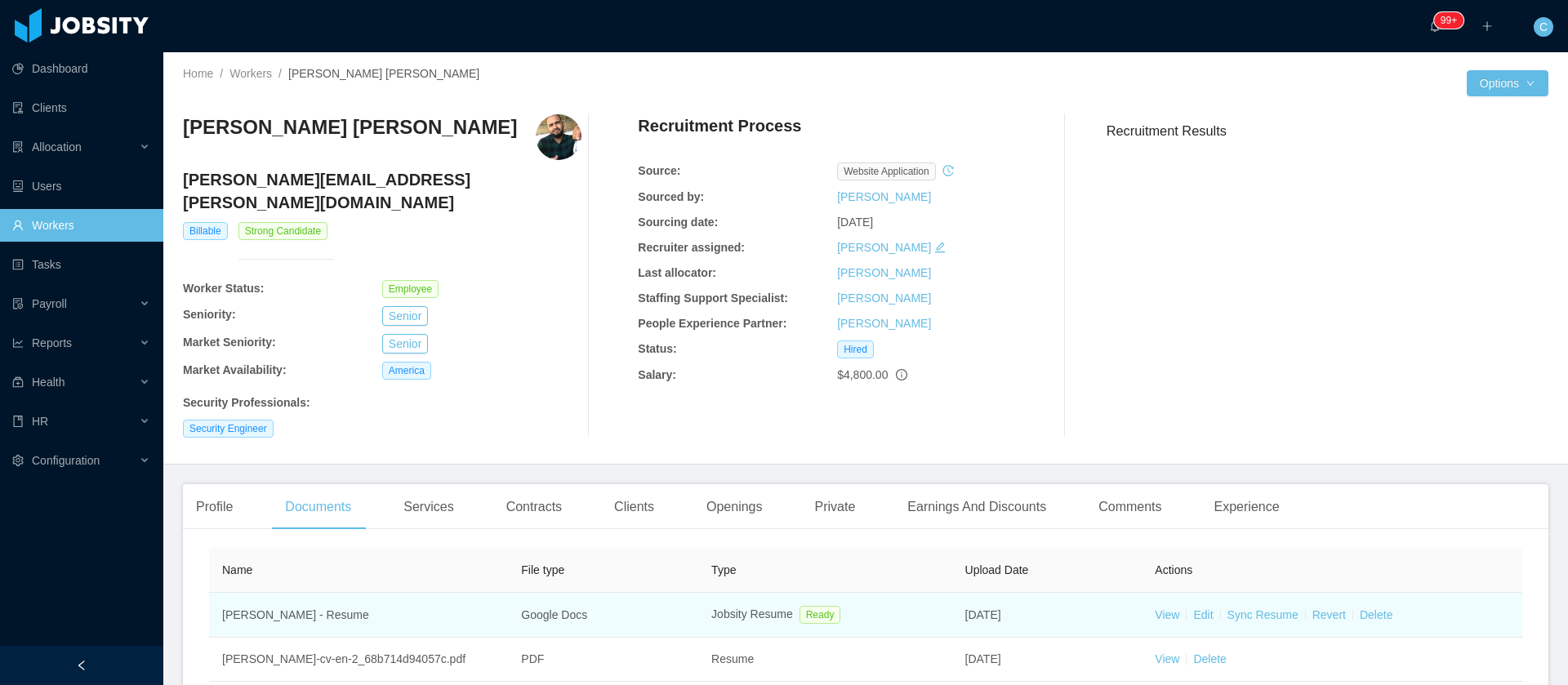
click at [1160, 600] on td "View Edit Sync Resume Revert Delete" at bounding box center [1332, 615] width 380 height 45
click at [1159, 608] on link "View" at bounding box center [1167, 614] width 24 height 13
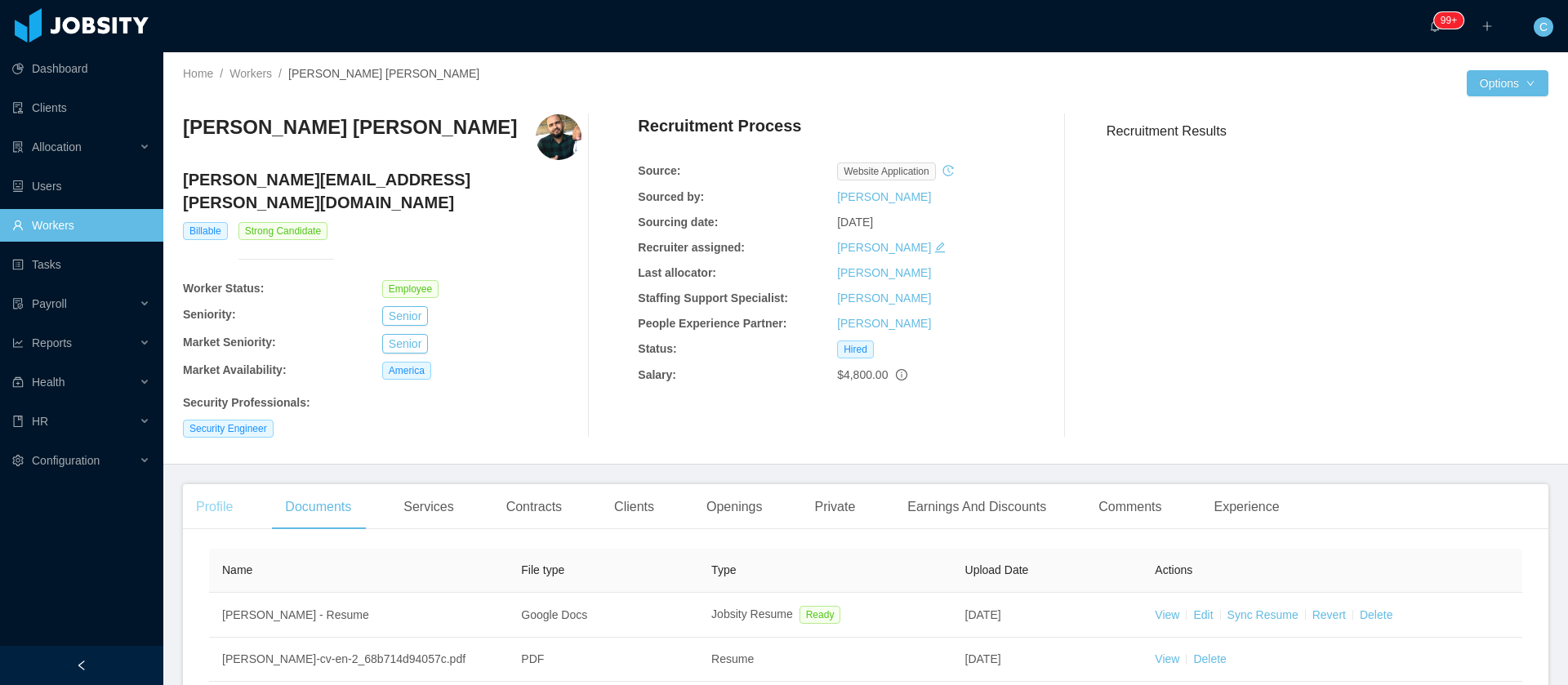
click at [208, 495] on div "Profile" at bounding box center [214, 506] width 63 height 46
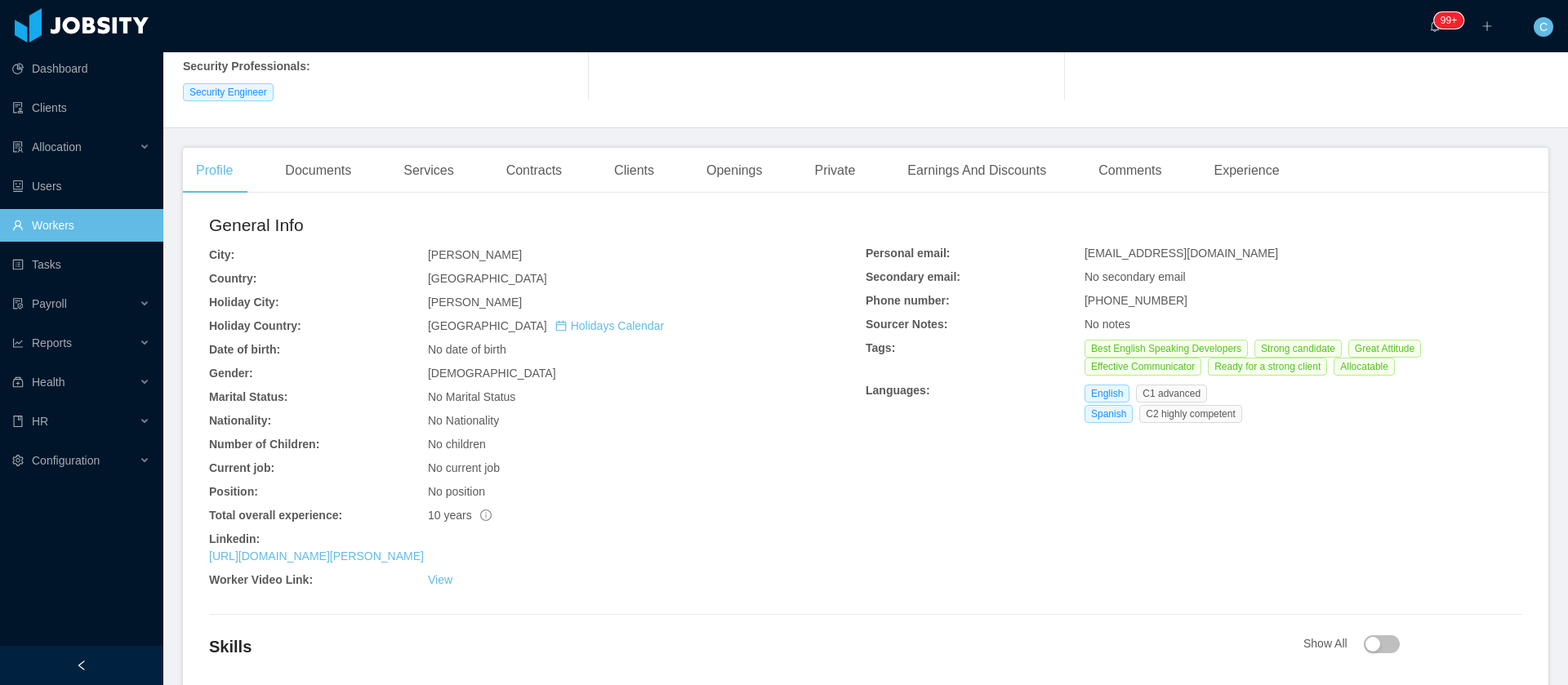
scroll to position [367, 0]
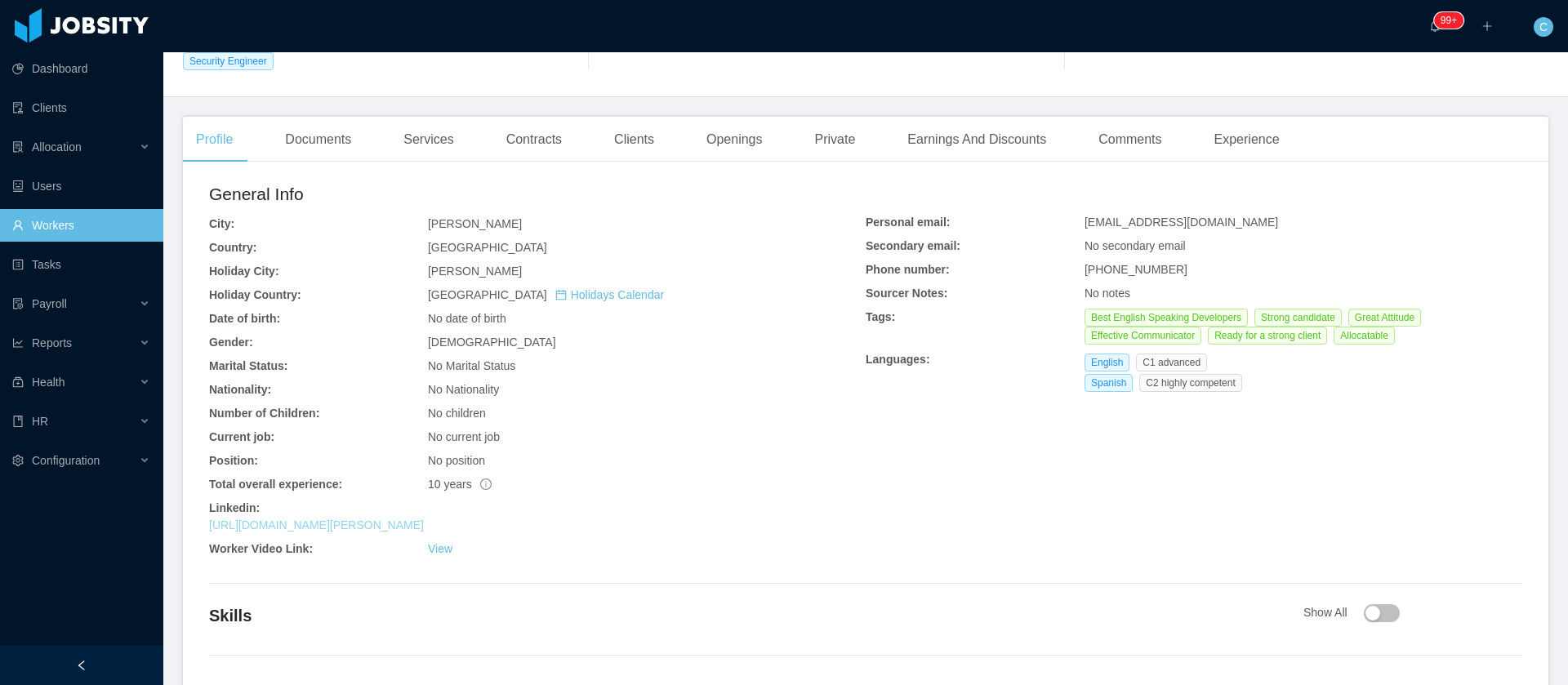
click at [386, 518] on link "https://www.linkedin.com/in/daniel-david-batista" at bounding box center [316, 524] width 214 height 13
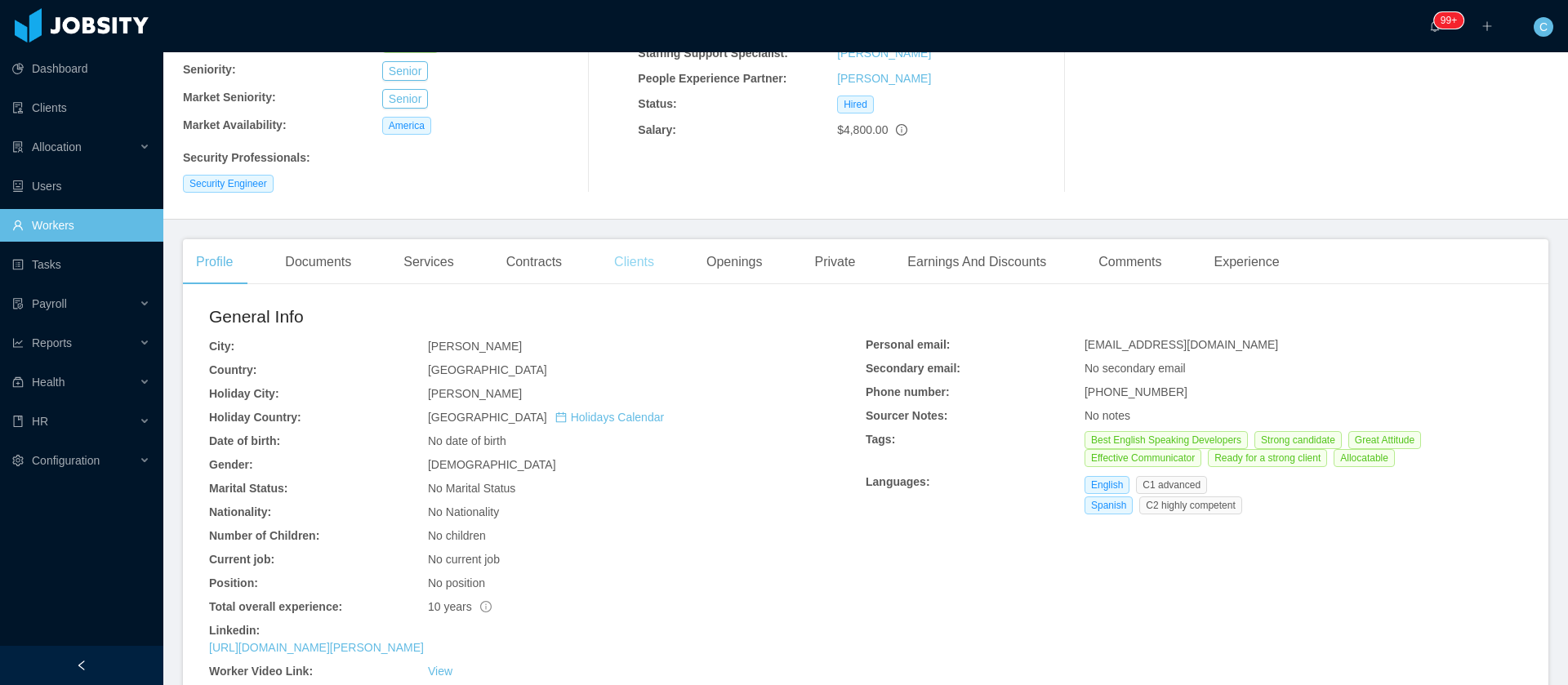
click at [636, 239] on div "Clients" at bounding box center [634, 262] width 67 height 46
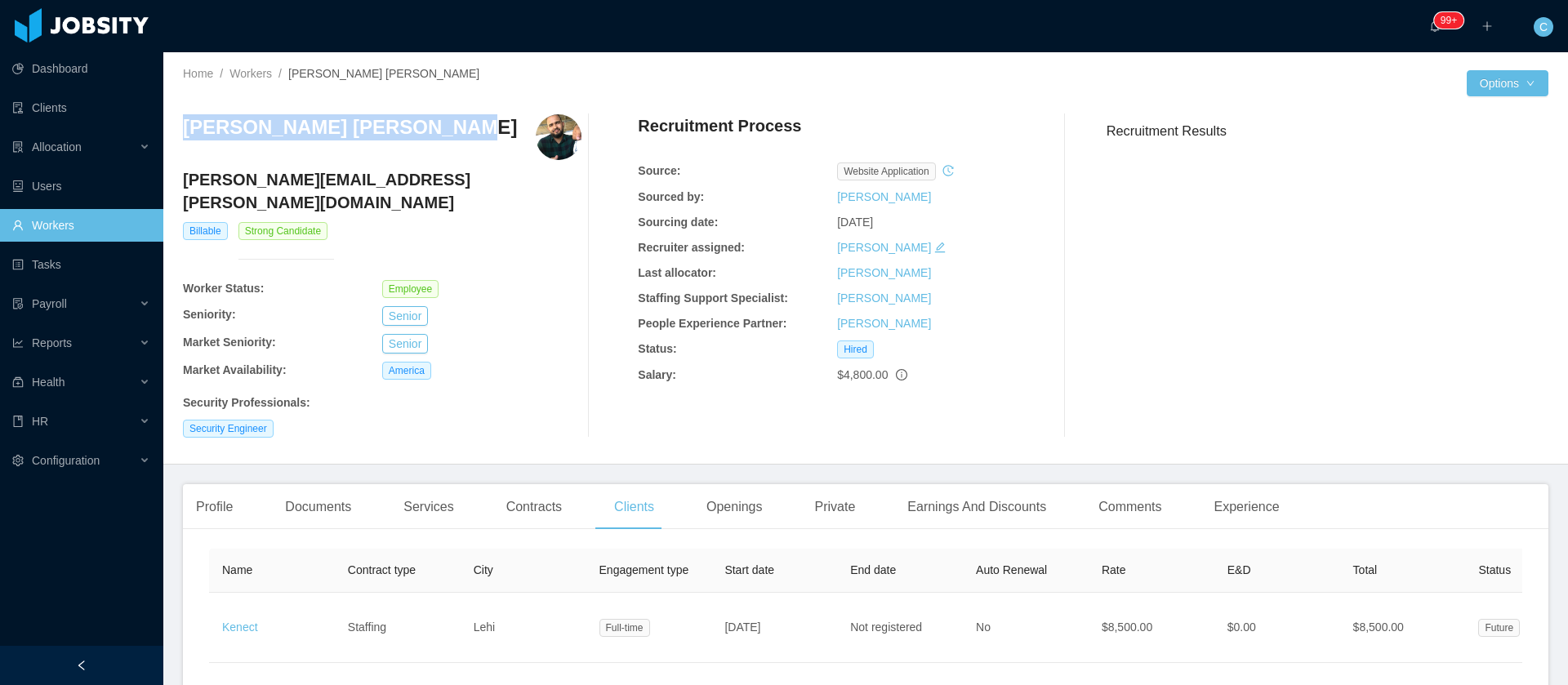
drag, startPoint x: 422, startPoint y: 132, endPoint x: 178, endPoint y: 129, distance: 244.0
click at [178, 129] on div "Home / Workers / Daniel David Batista Baez / Options Daniel David Batista Baez …" at bounding box center [865, 257] width 1405 height 412
click at [185, 136] on h3 "Daniel David Batista Baez" at bounding box center [350, 127] width 334 height 26
drag, startPoint x: 362, startPoint y: 123, endPoint x: 178, endPoint y: 124, distance: 184.0
click at [178, 124] on div "Home / Workers / Daniel David Batista Baez / Options Daniel David Batista Baez …" at bounding box center [865, 257] width 1405 height 412
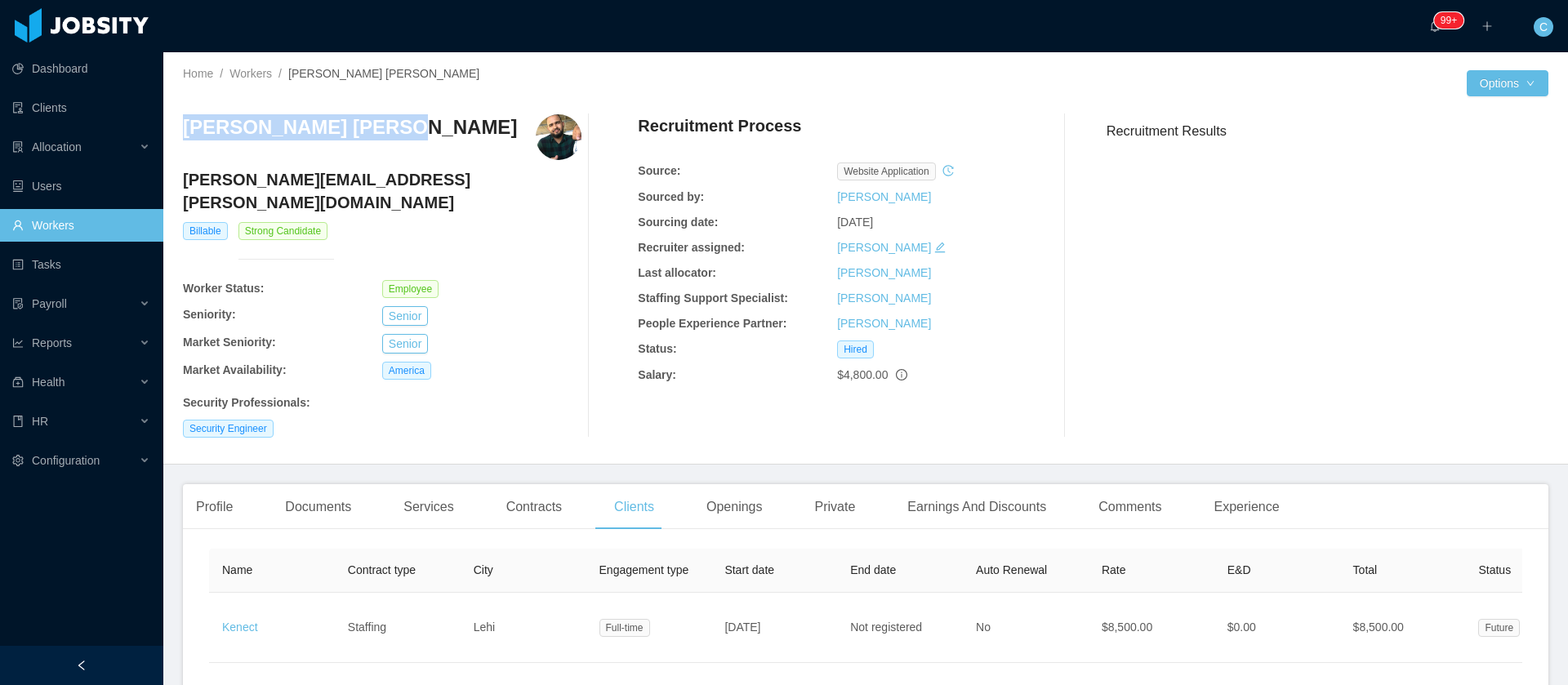
copy h3 "Daniel David Batista"
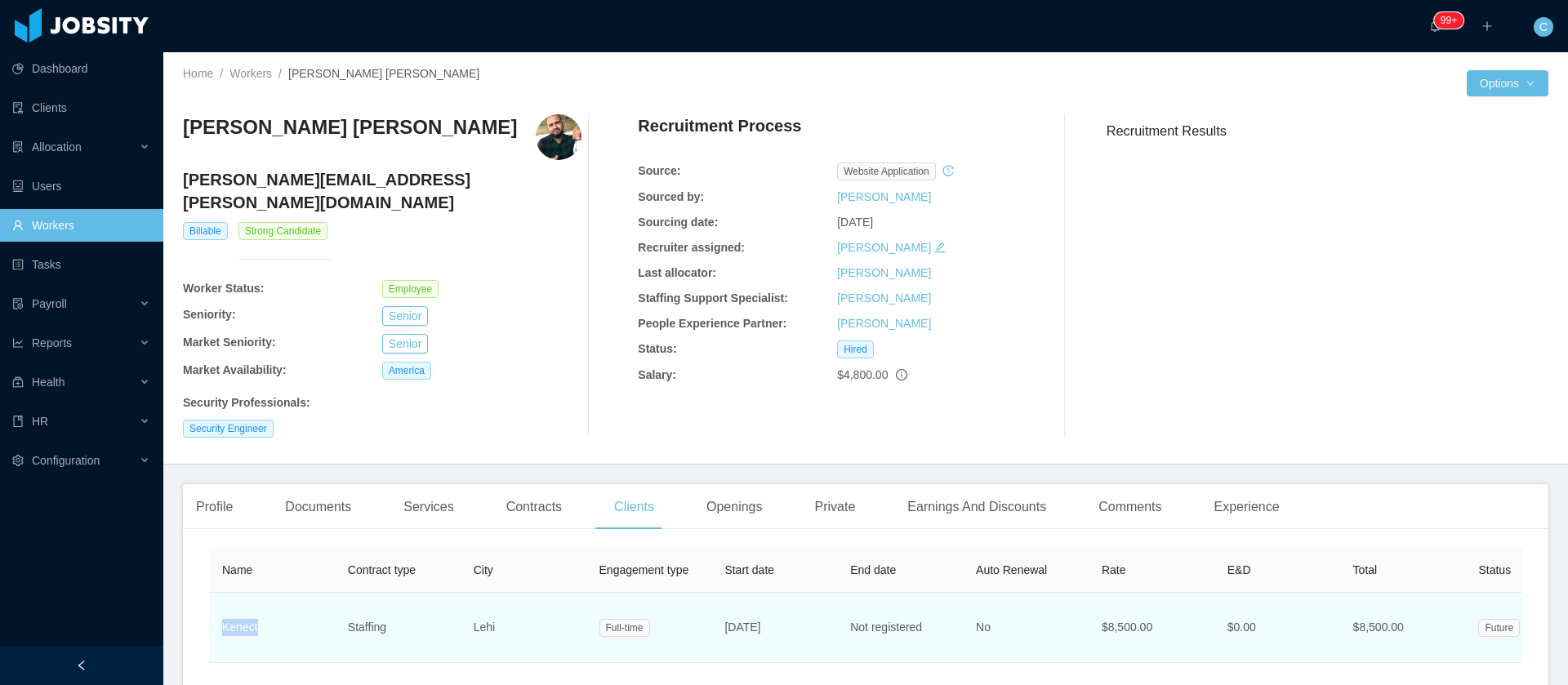
drag, startPoint x: 231, startPoint y: 605, endPoint x: 220, endPoint y: 609, distance: 11.7
click at [220, 609] on td "Kenect" at bounding box center [271, 627] width 125 height 70
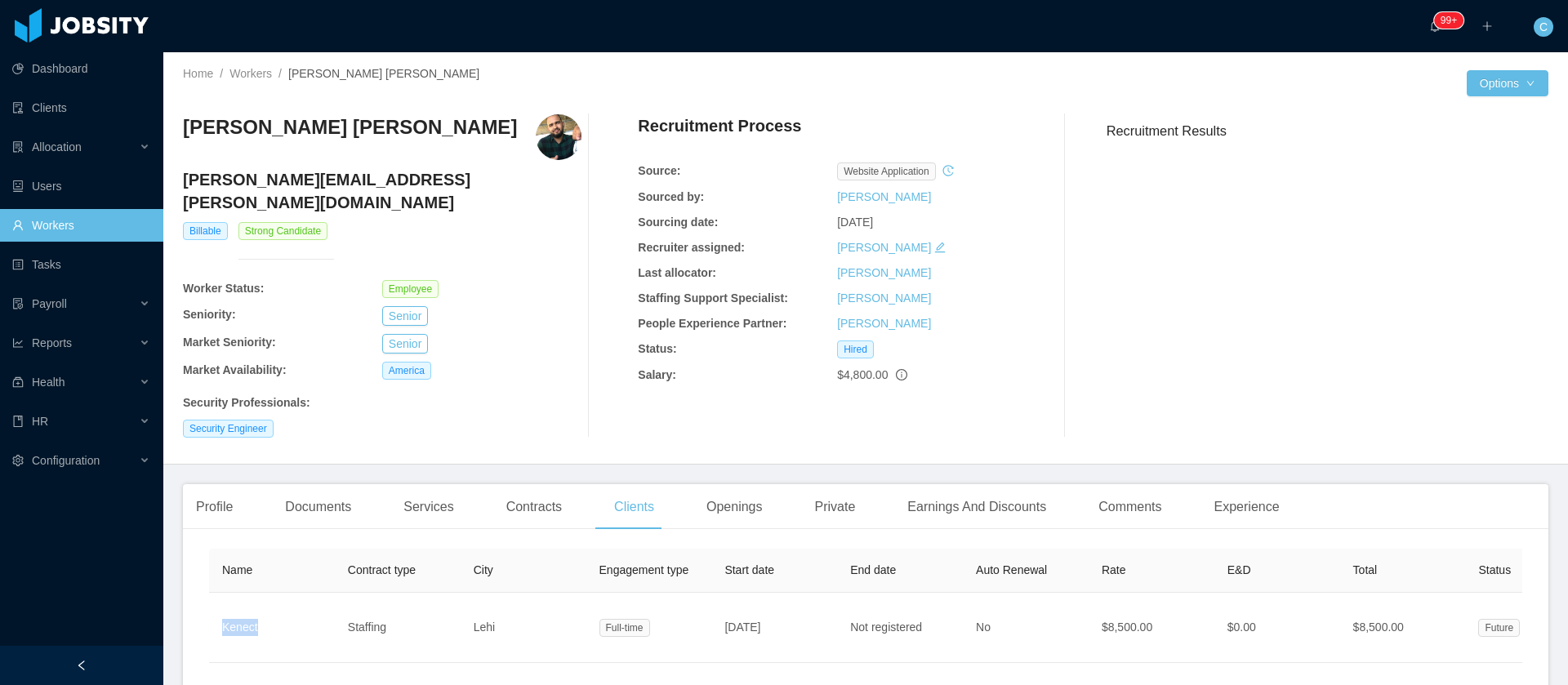
copy link "Kenect"
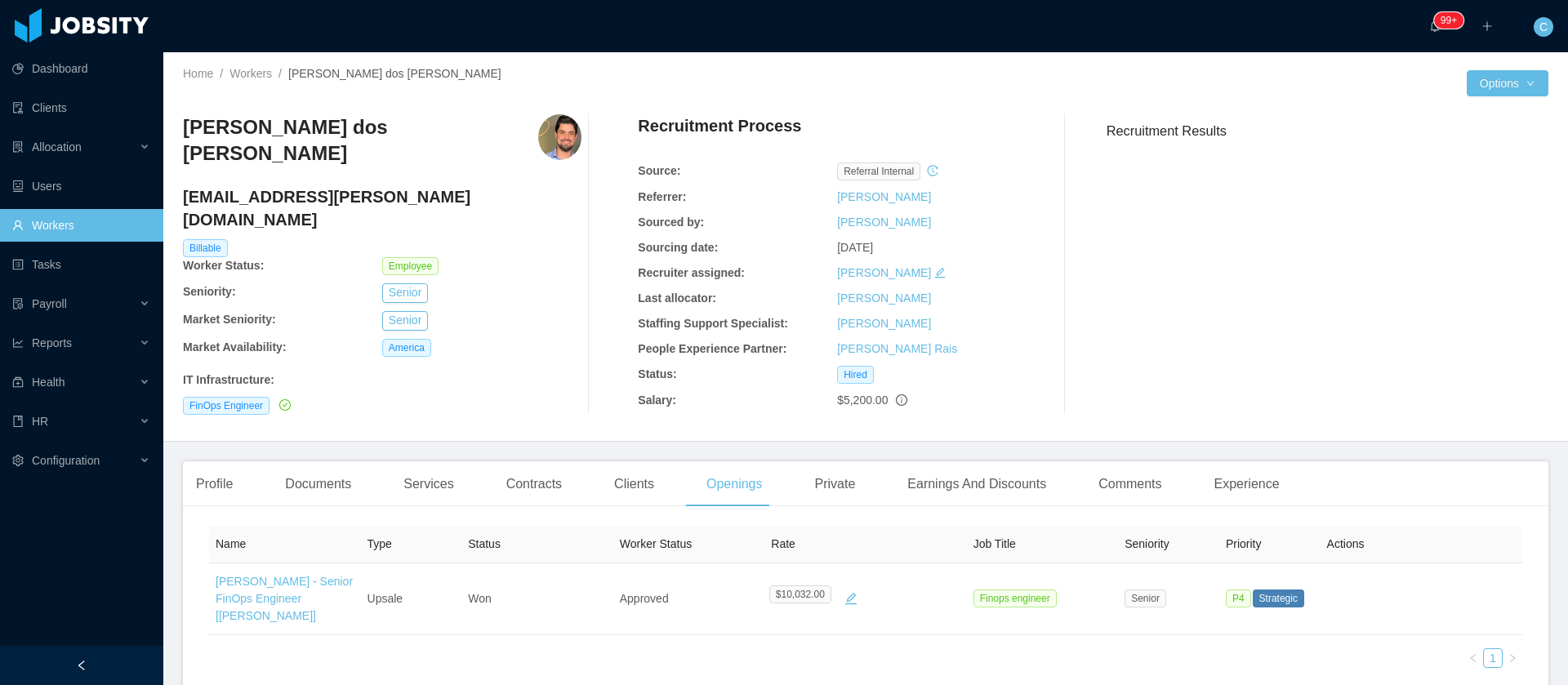
click at [341, 127] on h3 "[PERSON_NAME] dos [PERSON_NAME]" at bounding box center [360, 140] width 355 height 53
click at [341, 128] on h3 "[PERSON_NAME] dos [PERSON_NAME]" at bounding box center [360, 140] width 355 height 53
copy h3 "[PERSON_NAME] dos [PERSON_NAME]"
click at [544, 485] on div "Contracts" at bounding box center [534, 484] width 81 height 46
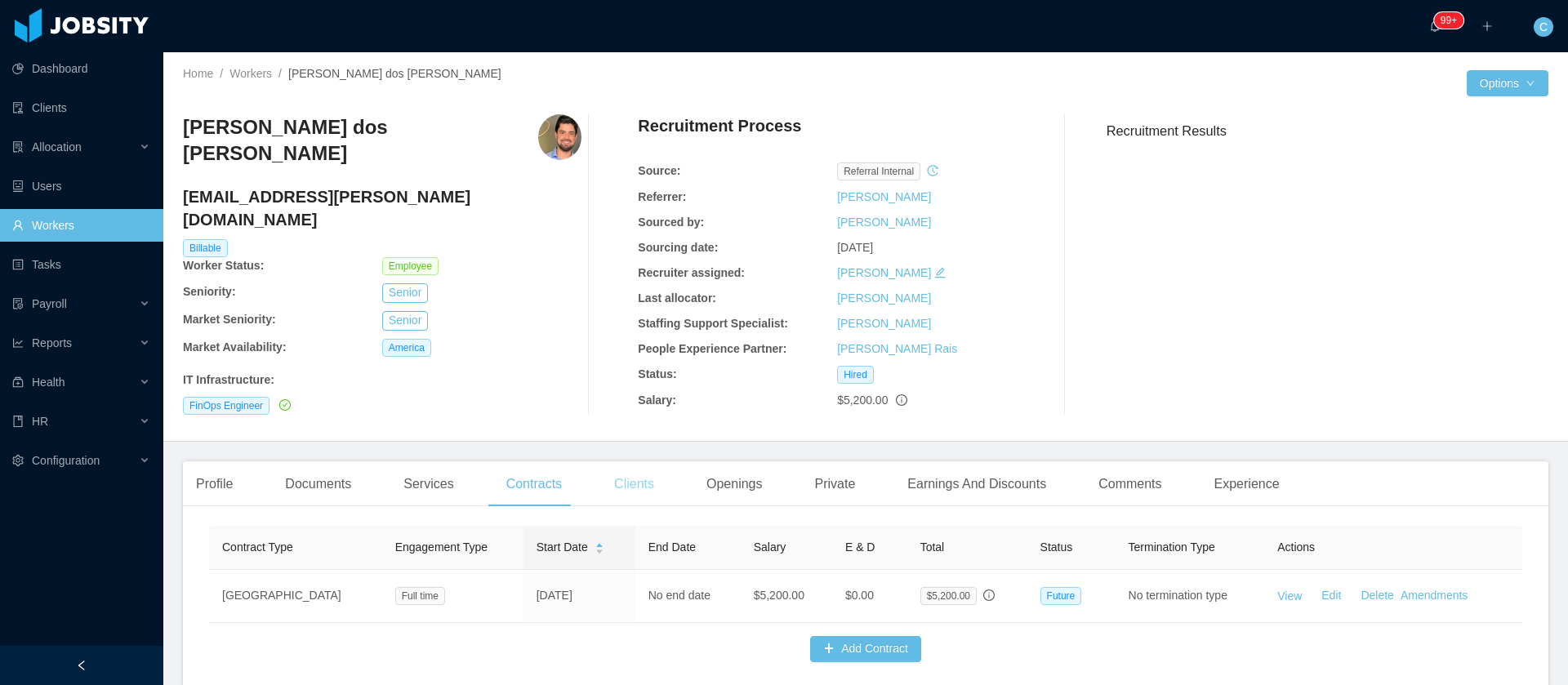
click at [620, 483] on div "Clients" at bounding box center [634, 484] width 67 height 46
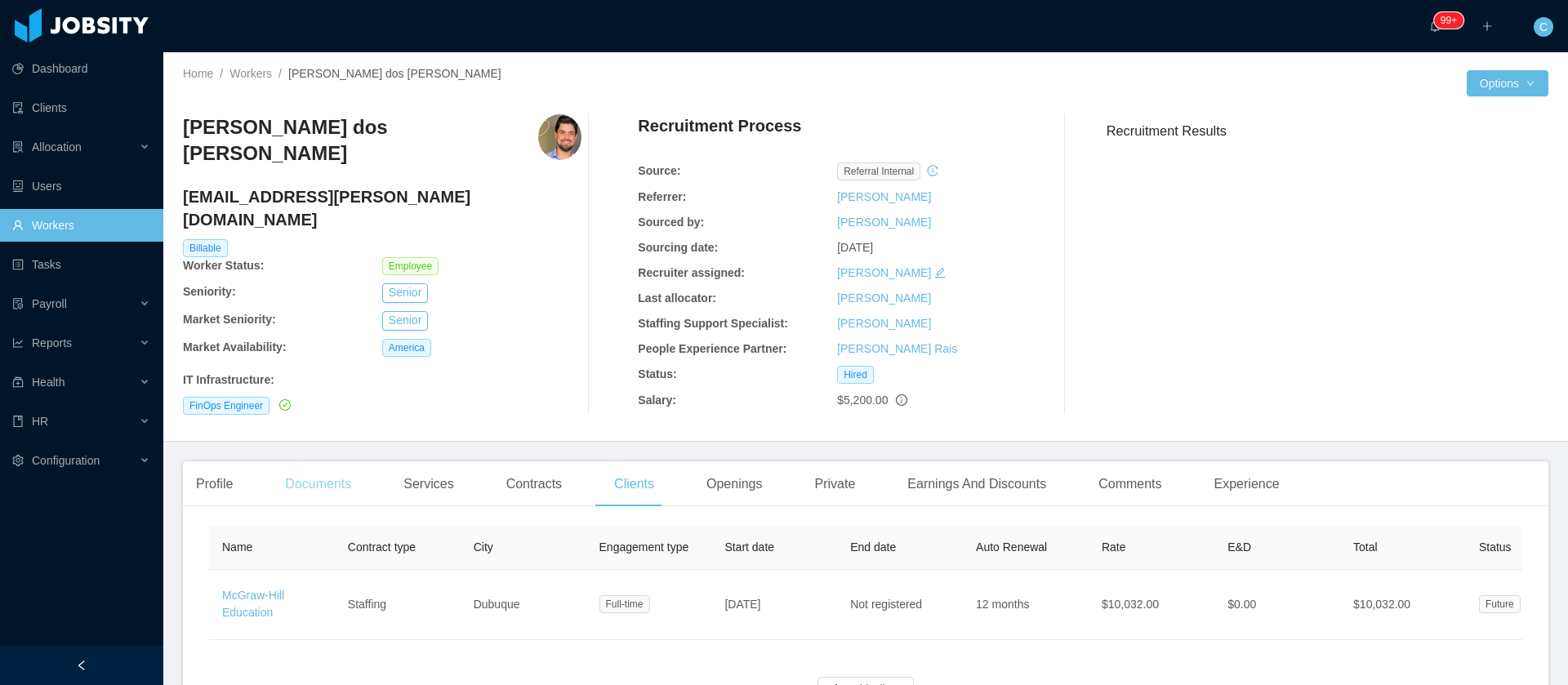
click at [306, 475] on div "Documents" at bounding box center [318, 484] width 92 height 46
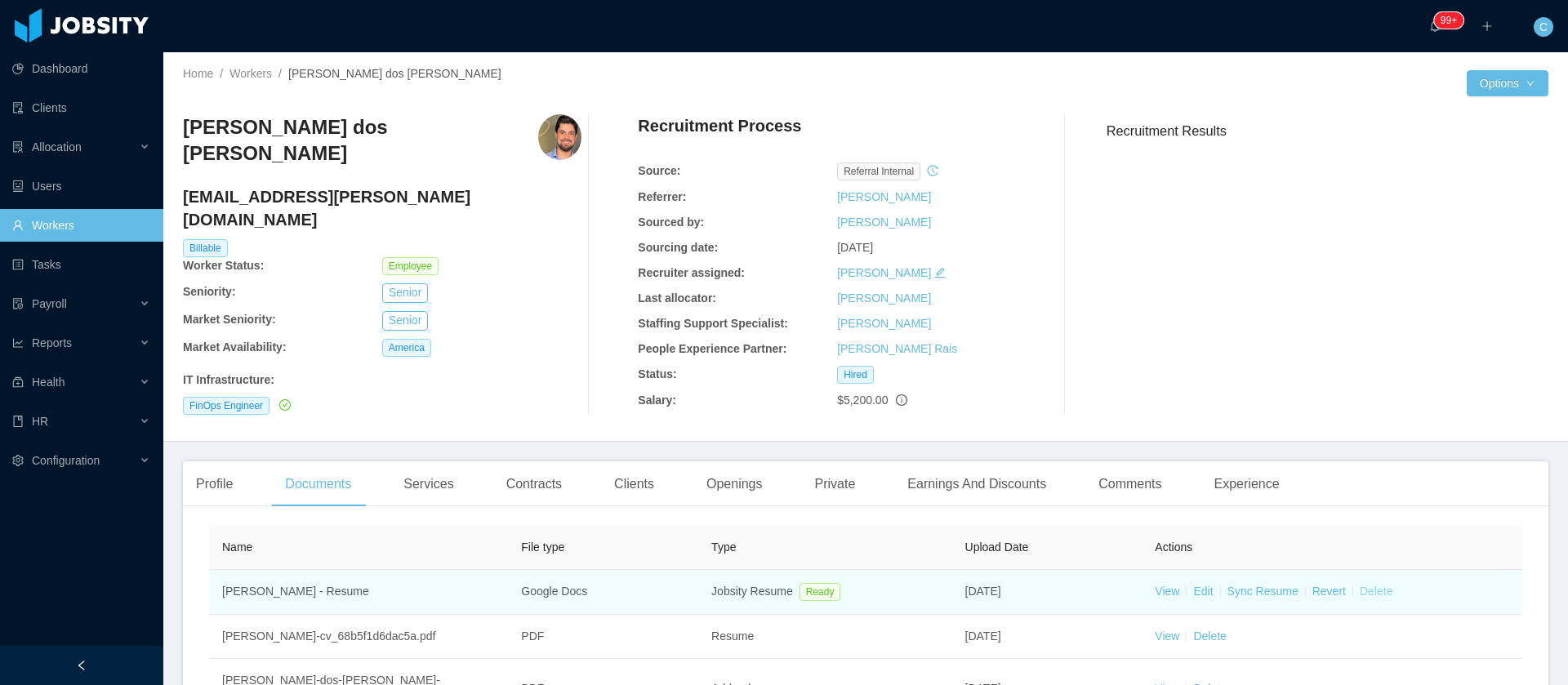
scroll to position [123, 0]
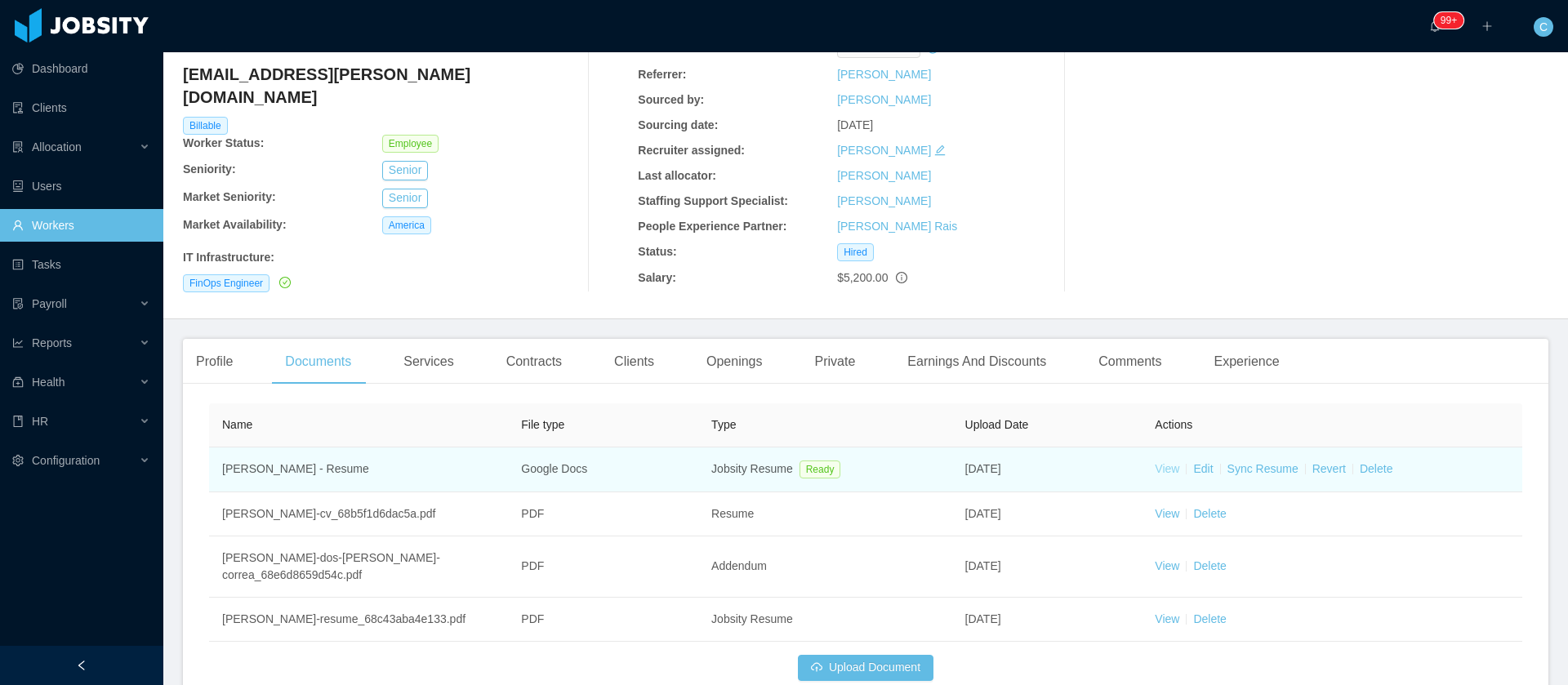
click at [1155, 465] on link "View" at bounding box center [1167, 468] width 24 height 13
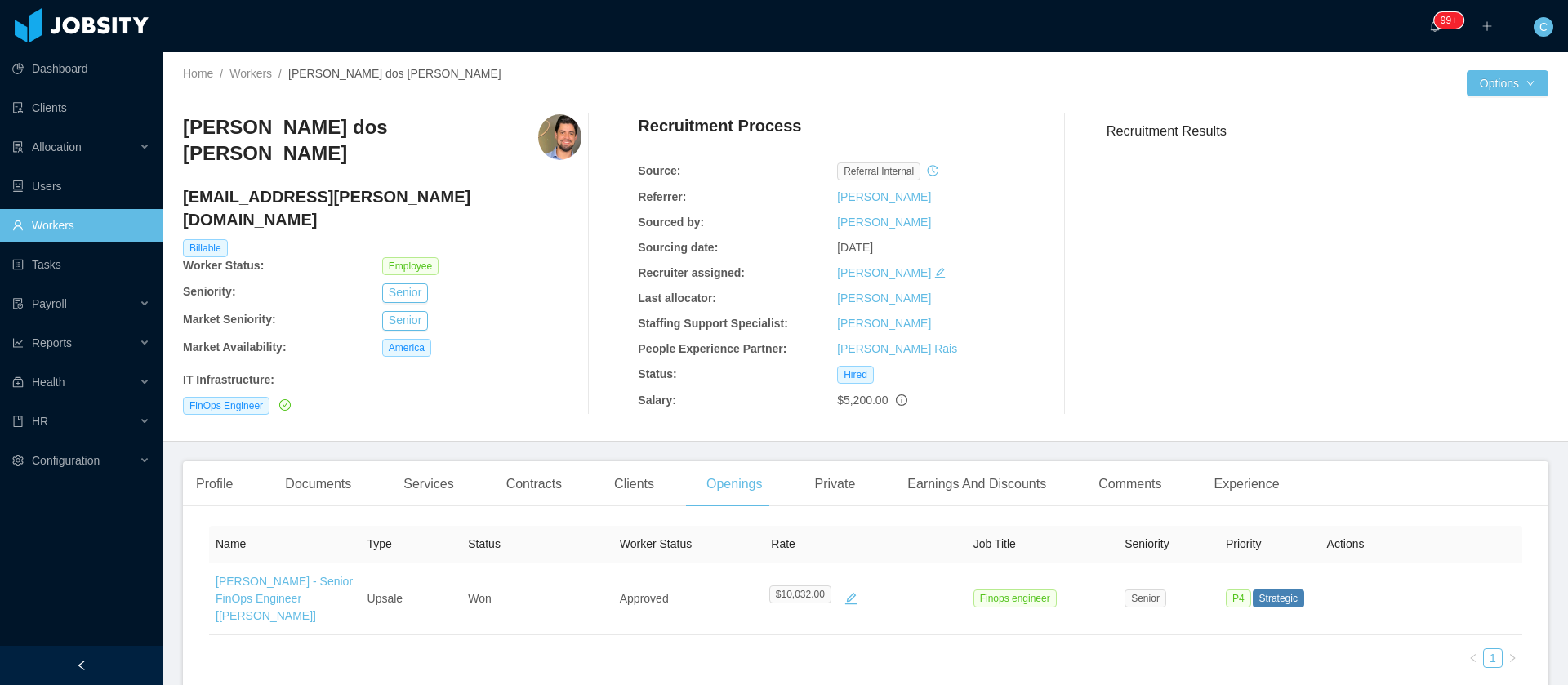
click at [412, 134] on h3 "[PERSON_NAME] dos [PERSON_NAME]" at bounding box center [360, 140] width 355 height 53
copy h3 "[PERSON_NAME] dos [PERSON_NAME]"
click at [622, 473] on div "Clients" at bounding box center [634, 484] width 67 height 46
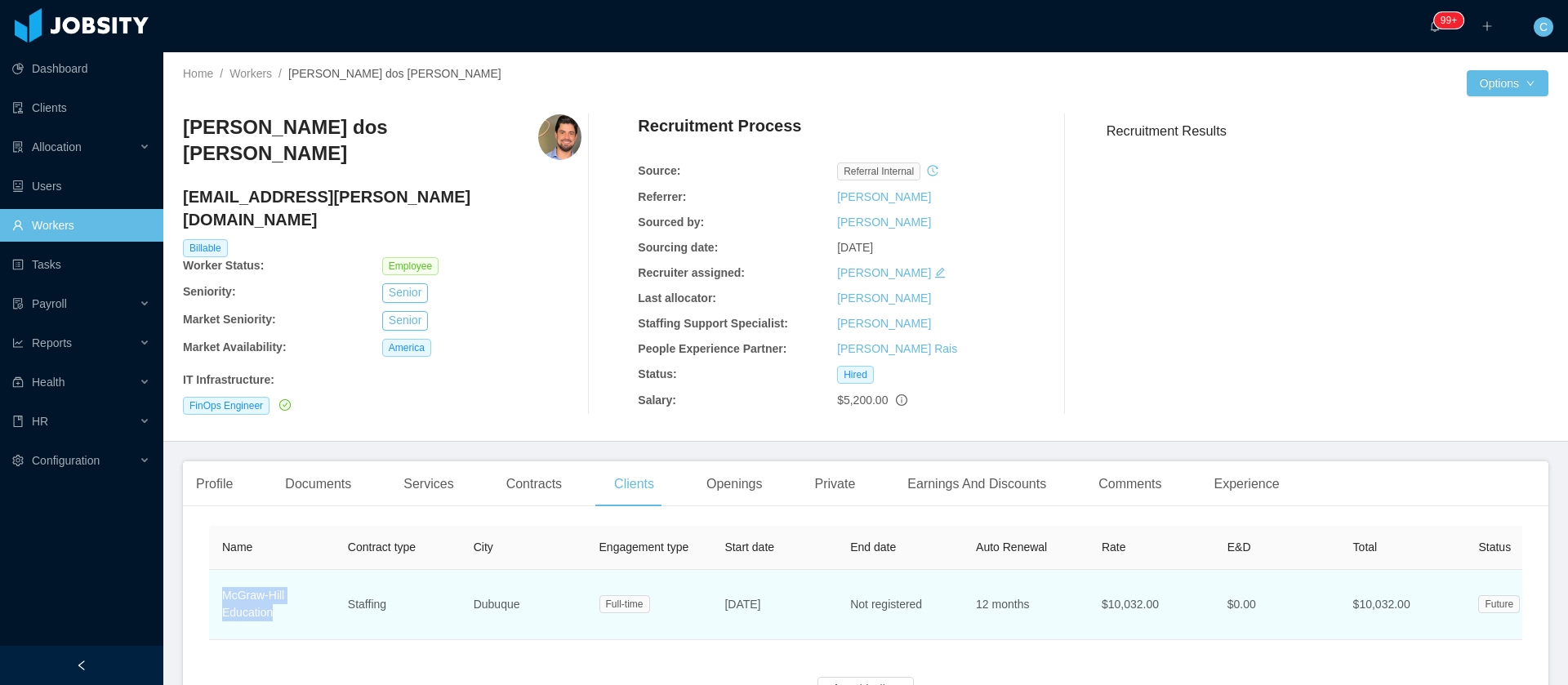
drag, startPoint x: 290, startPoint y: 618, endPoint x: 220, endPoint y: 592, distance: 74.7
click at [220, 592] on td "McGraw-Hill Education" at bounding box center [271, 604] width 125 height 70
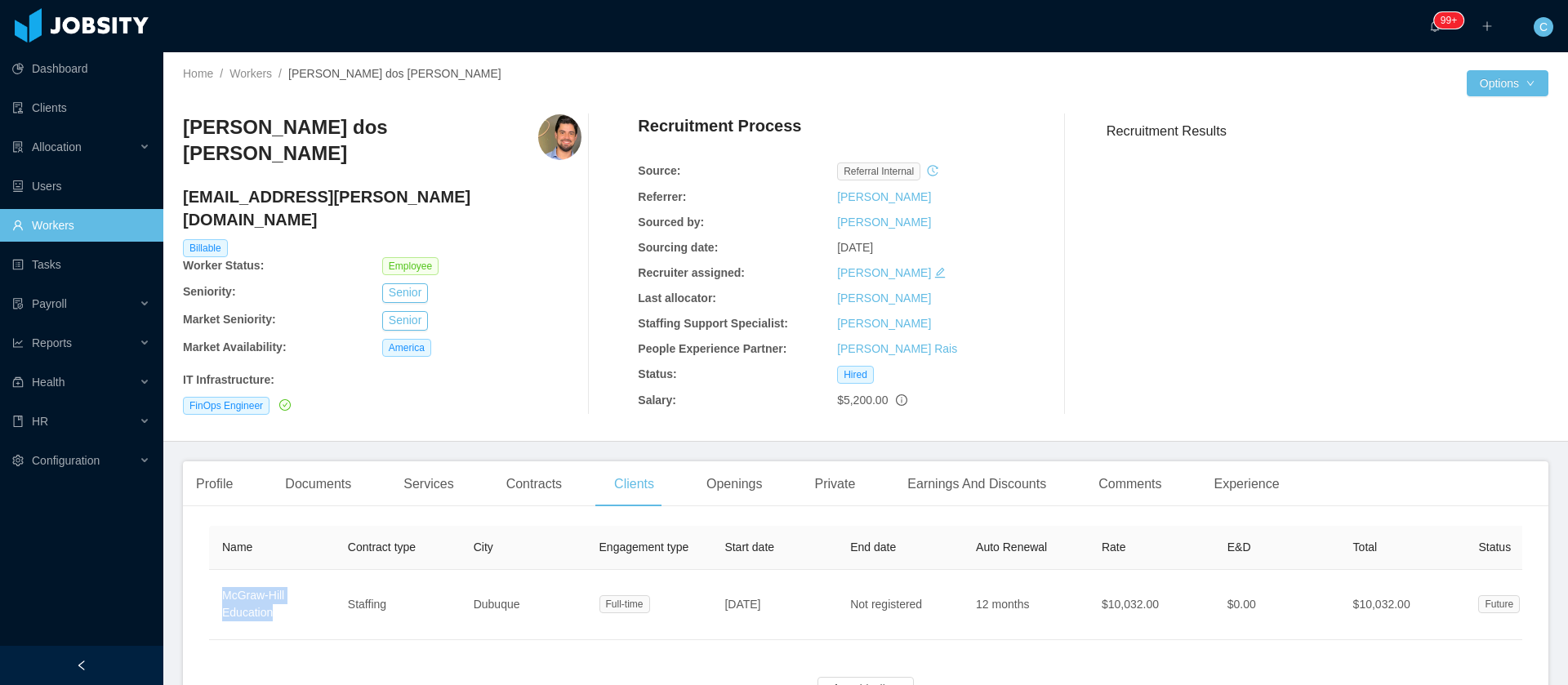
copy link "McGraw-Hill Education"
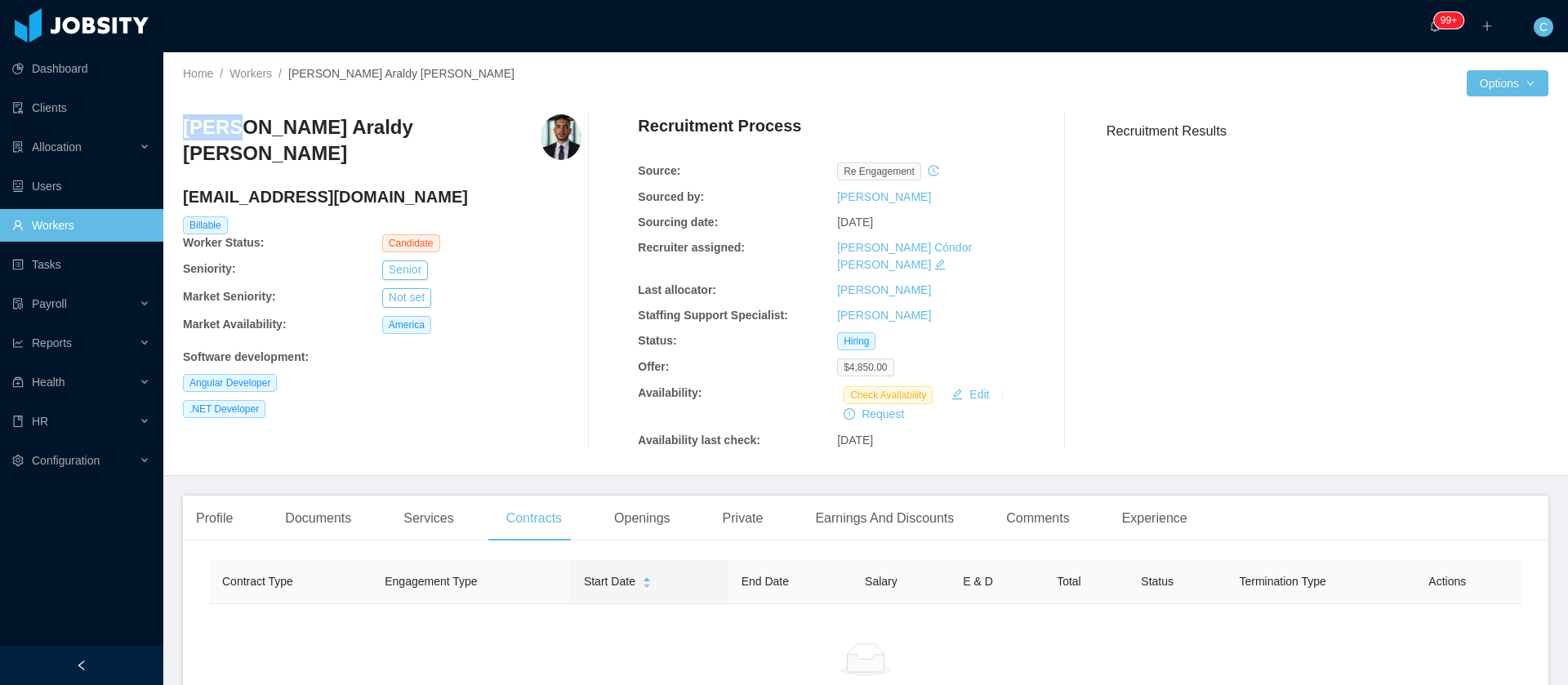
drag, startPoint x: 182, startPoint y: 129, endPoint x: 232, endPoint y: 143, distance: 51.9
click at [232, 143] on div "Home / Workers / [PERSON_NAME] Araldy [PERSON_NAME] / Options [PERSON_NAME] Ara…" at bounding box center [865, 263] width 1405 height 423
click at [291, 124] on h3 "[PERSON_NAME] Araldy [PERSON_NAME]" at bounding box center [362, 140] width 358 height 53
copy h3 "[PERSON_NAME]"
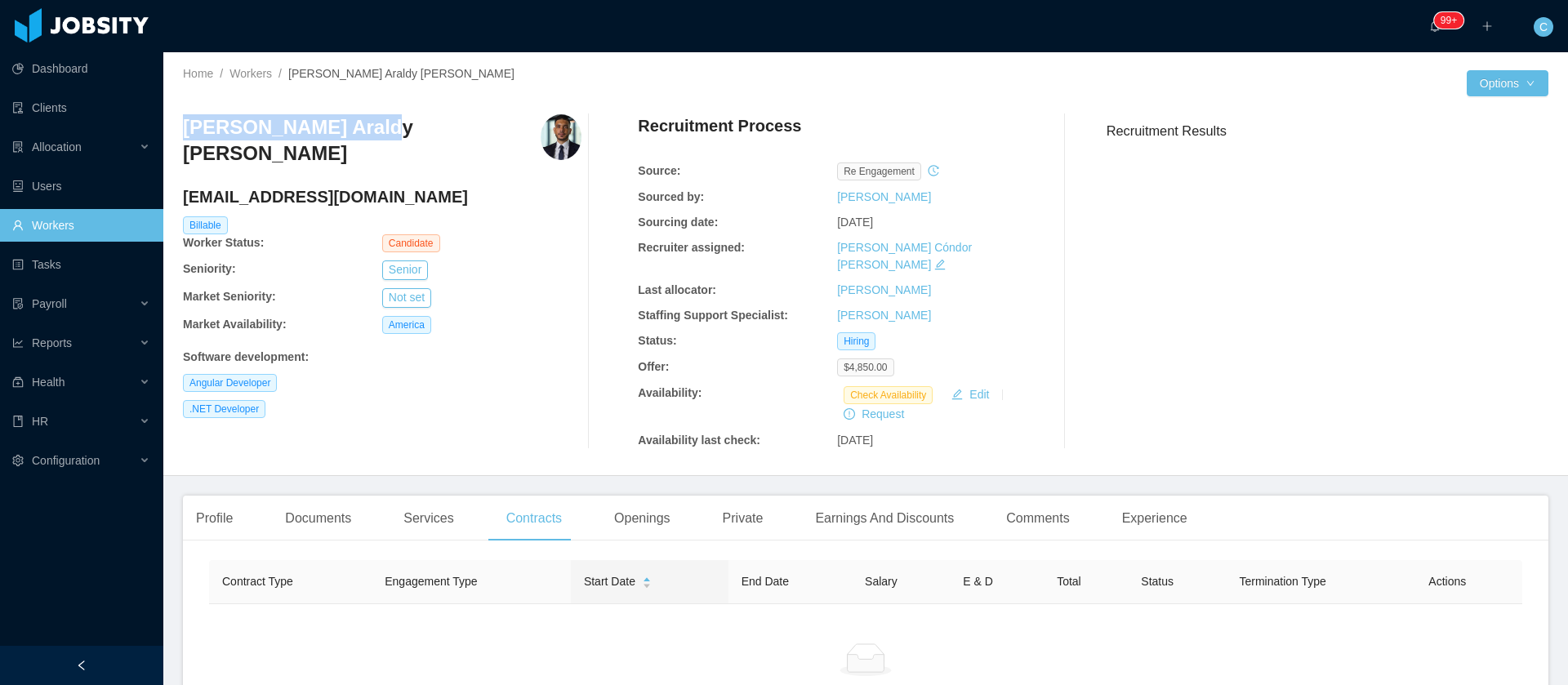
drag, startPoint x: 183, startPoint y: 131, endPoint x: 365, endPoint y: 128, distance: 182.0
click at [365, 128] on h3 "[PERSON_NAME] Araldy [PERSON_NAME]" at bounding box center [362, 140] width 358 height 53
copy h3 "[PERSON_NAME] Araldy [PERSON_NAME]"
click at [185, 124] on h3 "[PERSON_NAME] Araldy [PERSON_NAME]" at bounding box center [362, 140] width 358 height 53
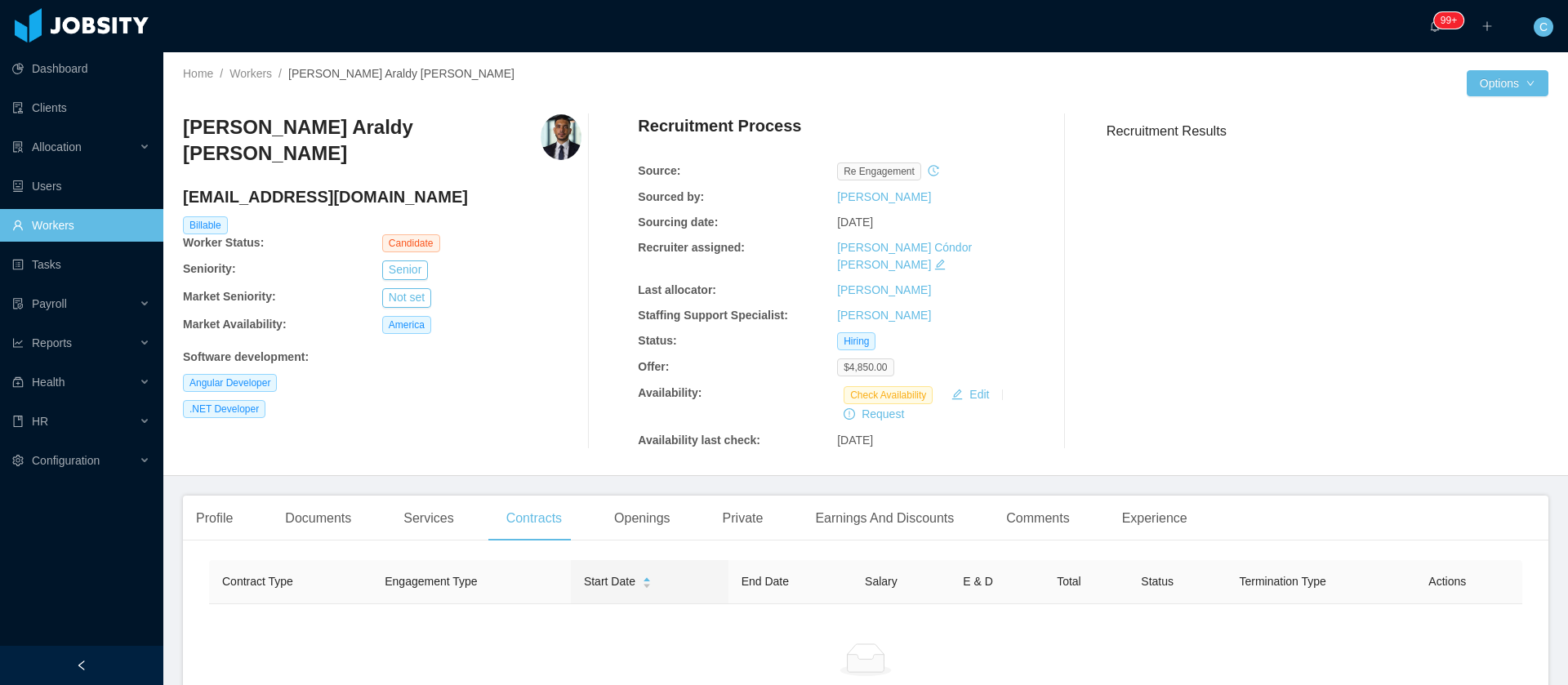
click at [317, 116] on h3 "[PERSON_NAME] Araldy [PERSON_NAME]" at bounding box center [362, 140] width 358 height 53
click at [317, 115] on h3 "[PERSON_NAME] Araldy [PERSON_NAME]" at bounding box center [362, 140] width 358 height 53
click at [317, 114] on h3 "[PERSON_NAME] Araldy [PERSON_NAME]" at bounding box center [362, 140] width 358 height 53
copy h3 "[PERSON_NAME] Araldy [PERSON_NAME]"
